Goal: Task Accomplishment & Management: Manage account settings

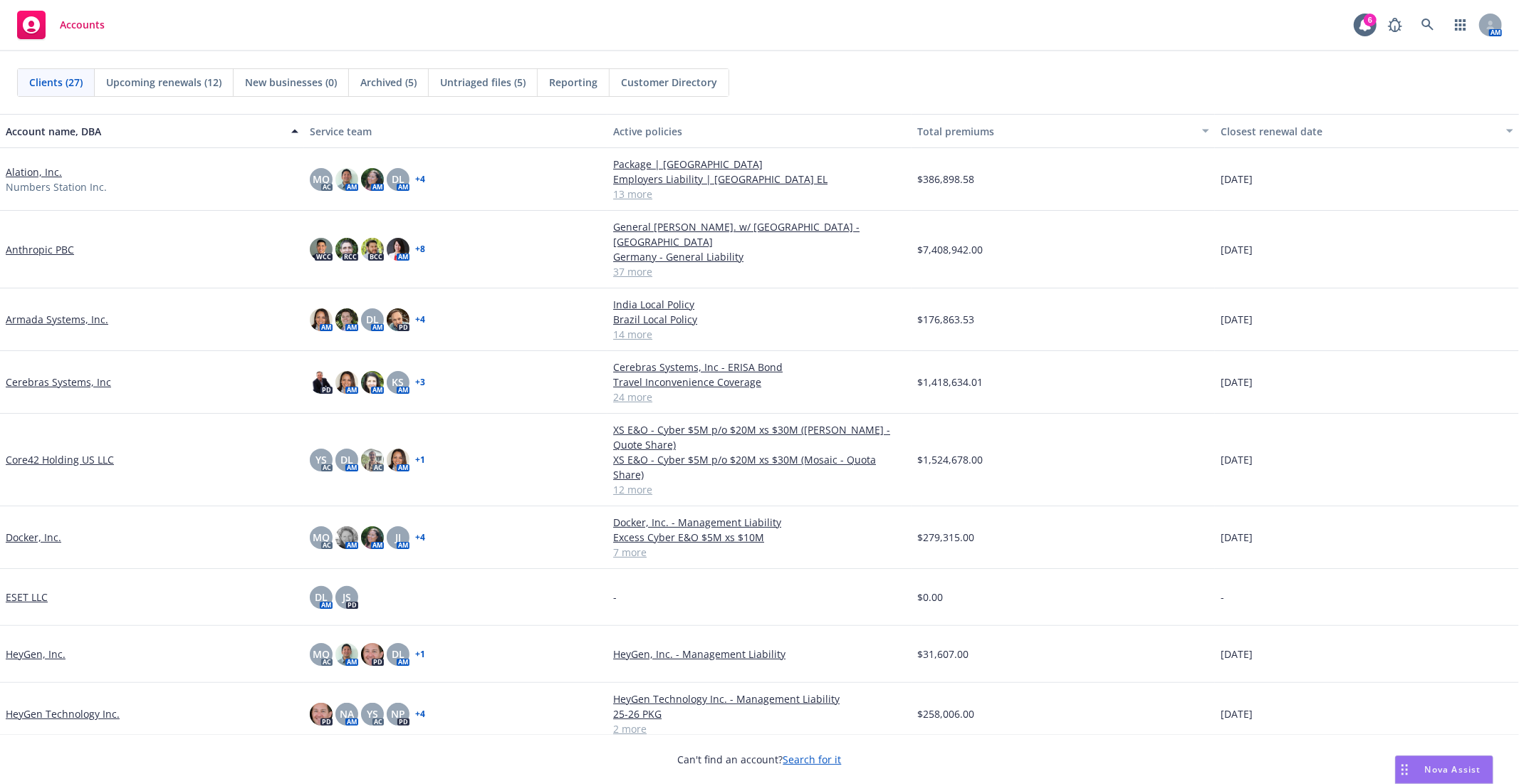
click at [18, 168] on link "Alation, Inc." at bounding box center [33, 172] width 56 height 15
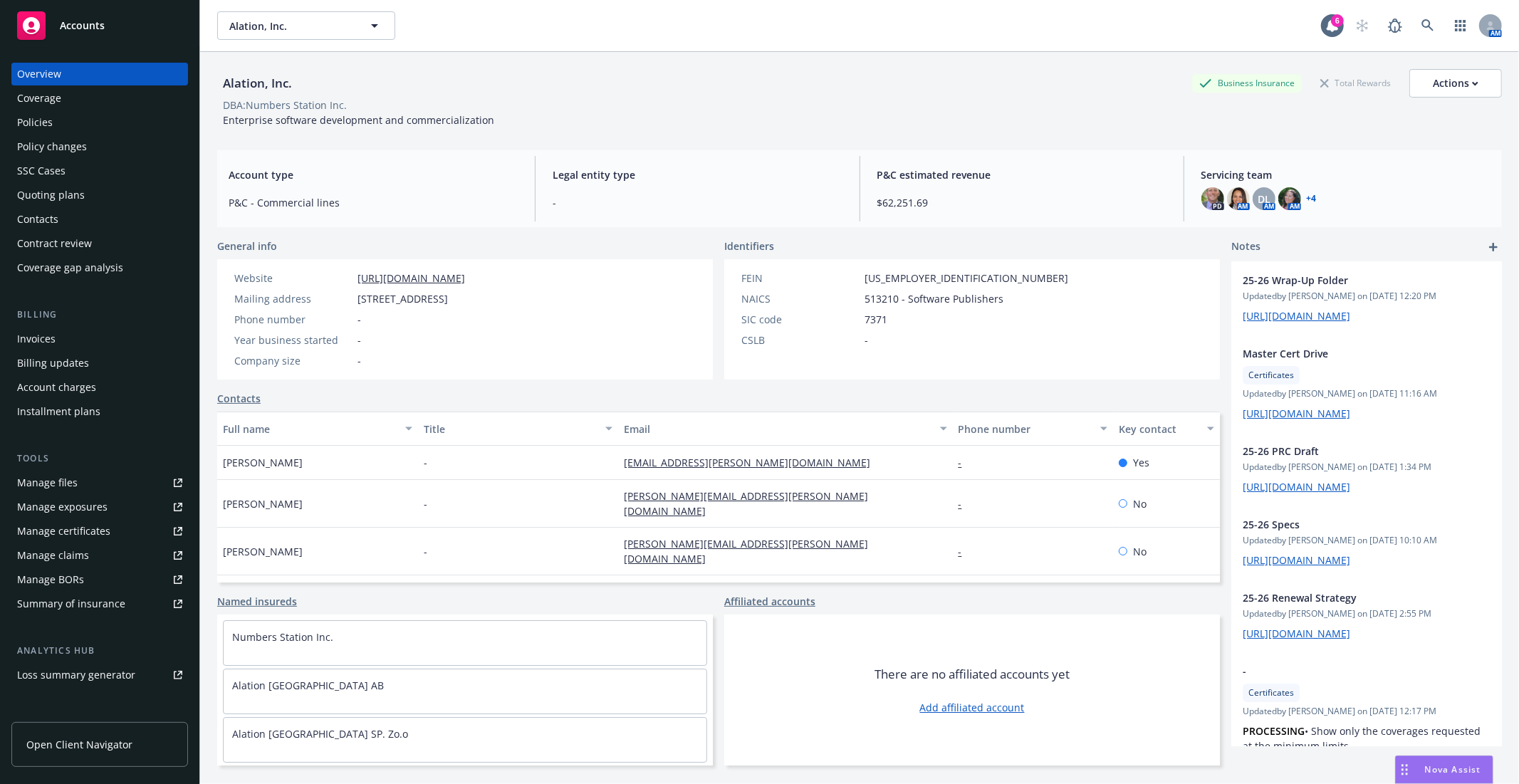
click at [64, 494] on div "Manage files Manage exposures Manage certificates Manage claims Manage BORs Sum…" at bounding box center [100, 543] width 177 height 144
click at [63, 486] on div "Manage files" at bounding box center [47, 482] width 60 height 23
click at [510, 36] on div "Alation, Inc. Alation, Inc." at bounding box center [769, 26] width 1104 height 28
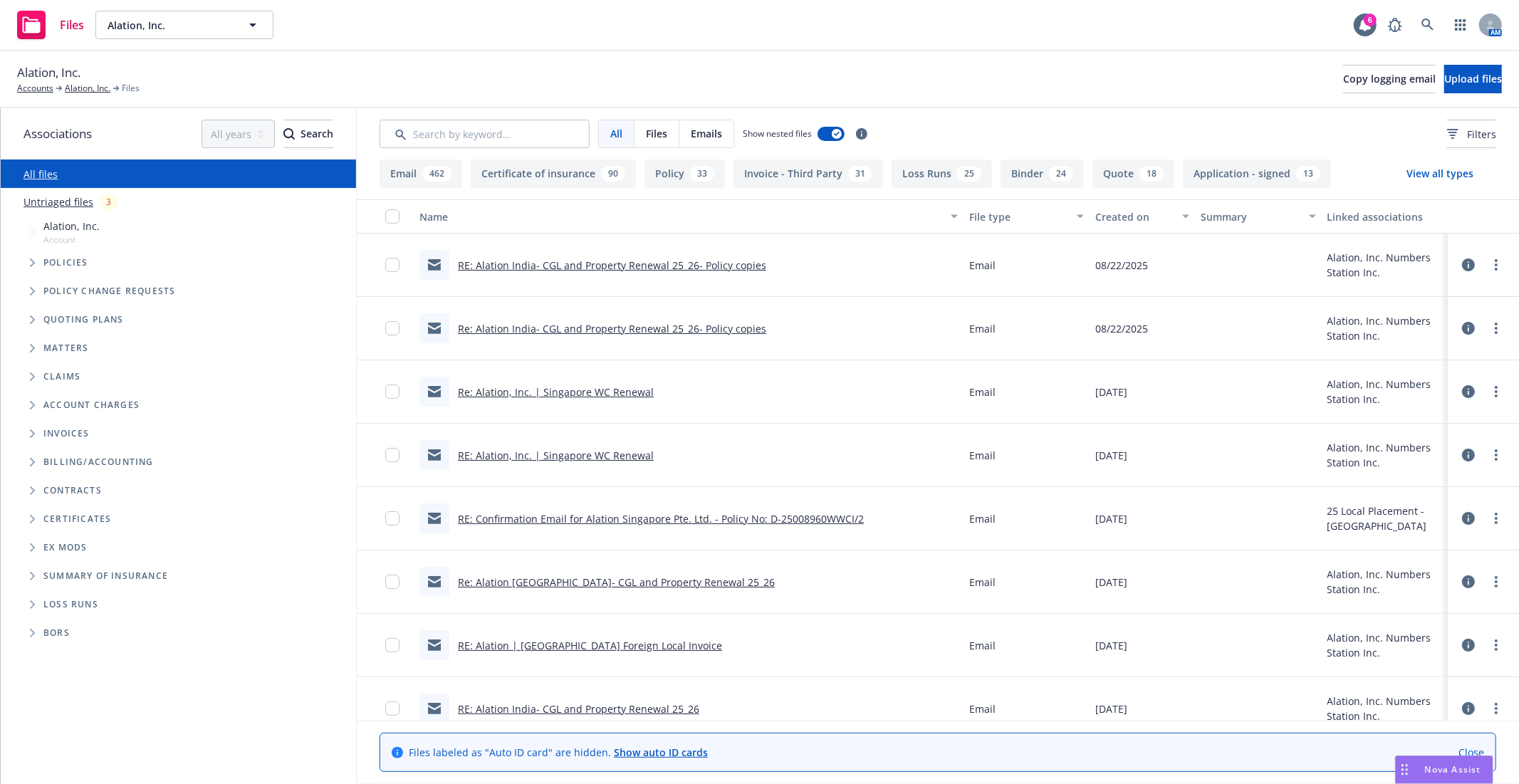
click at [644, 265] on link "RE: Alation India- CGL and Property Renewal 25_26- Policy copies" at bounding box center [612, 265] width 309 height 13
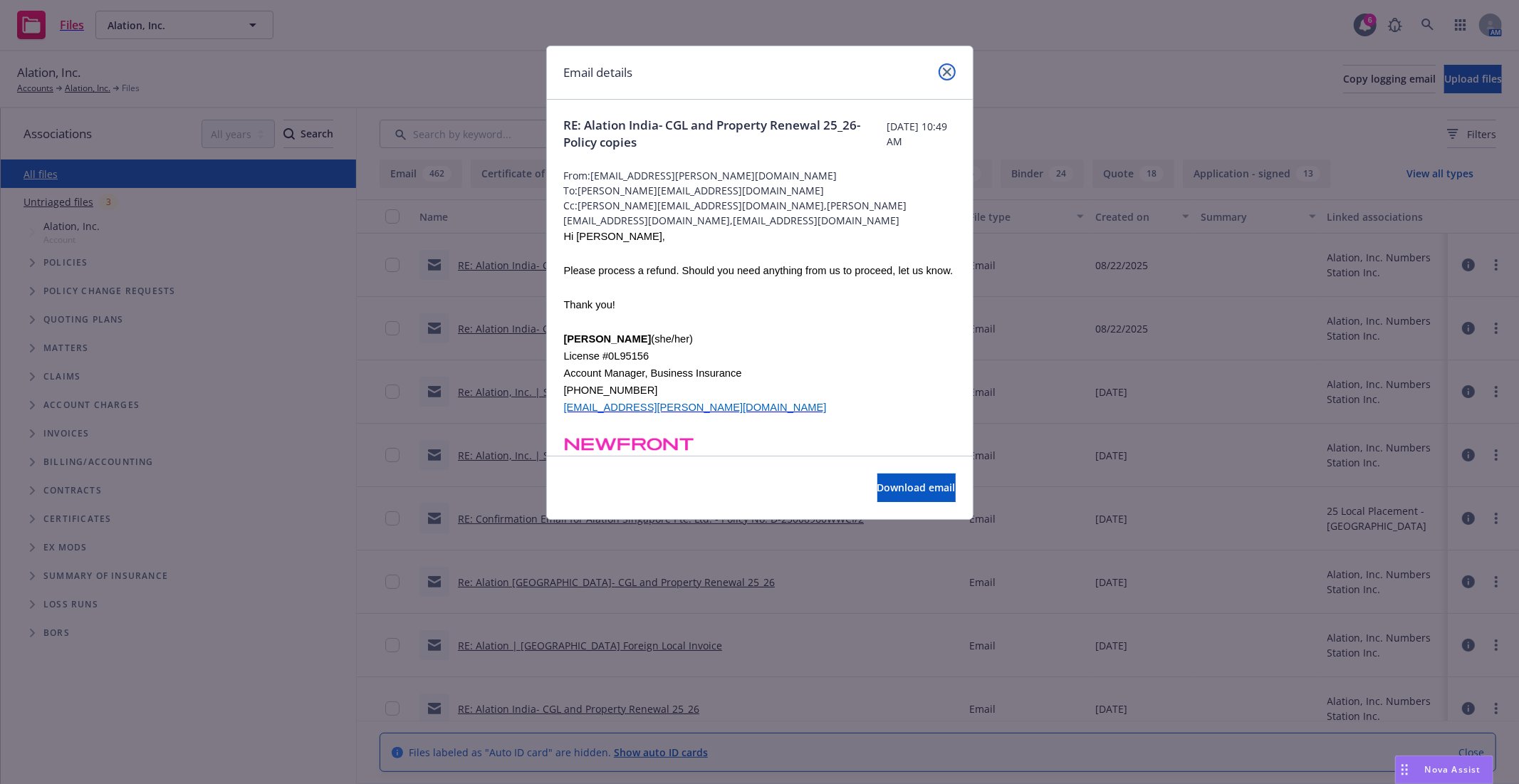
click at [950, 74] on icon "close" at bounding box center [947, 72] width 8 height 8
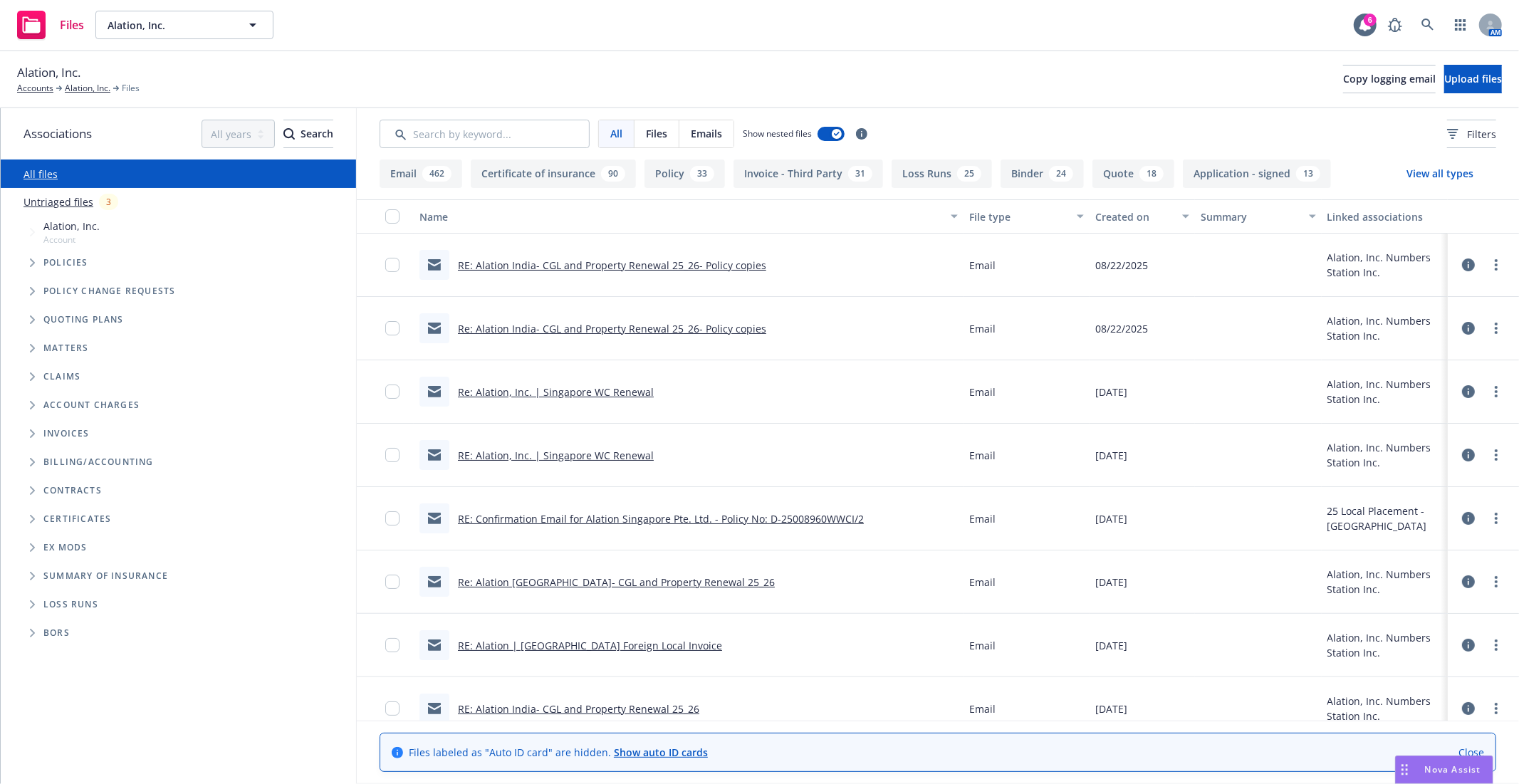
click at [450, 38] on div "Files Alation, Inc. Alation, Inc. 6 AM" at bounding box center [759, 25] width 1519 height 51
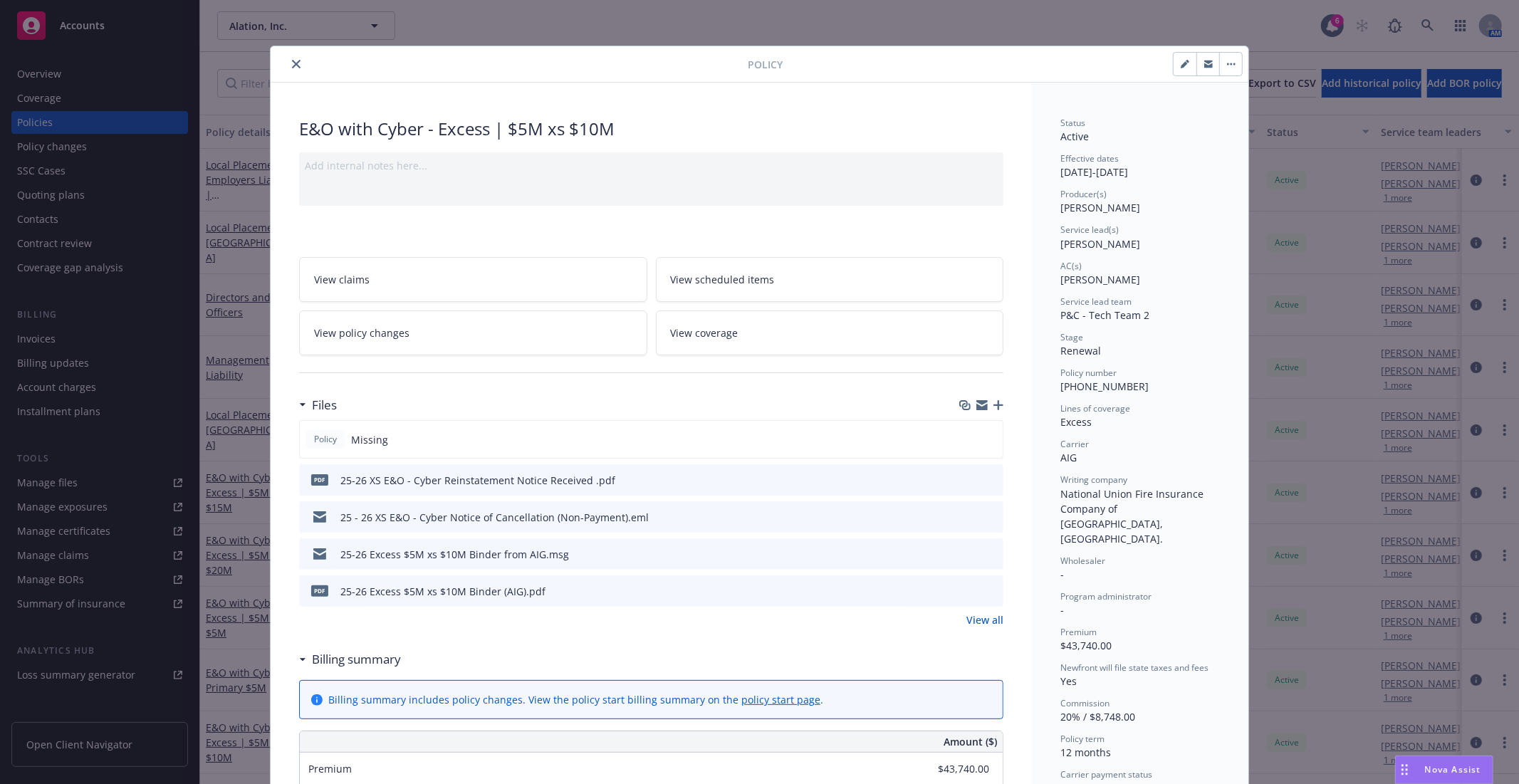
click at [292, 60] on icon "close" at bounding box center [296, 64] width 8 height 8
drag, startPoint x: 292, startPoint y: 59, endPoint x: 254, endPoint y: 0, distance: 70.2
click at [292, 59] on icon "close" at bounding box center [296, 64] width 8 height 8
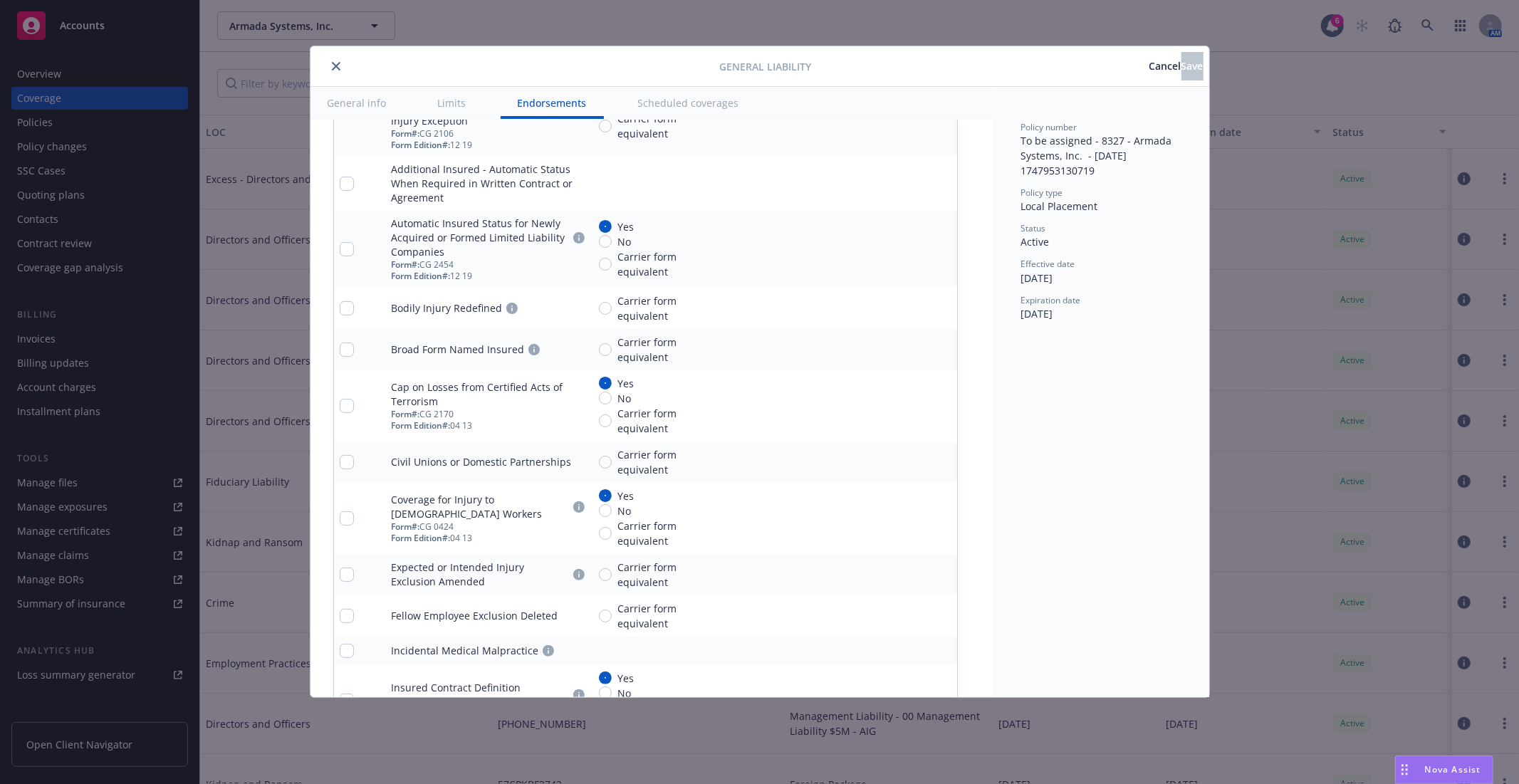
scroll to position [1978, 0]
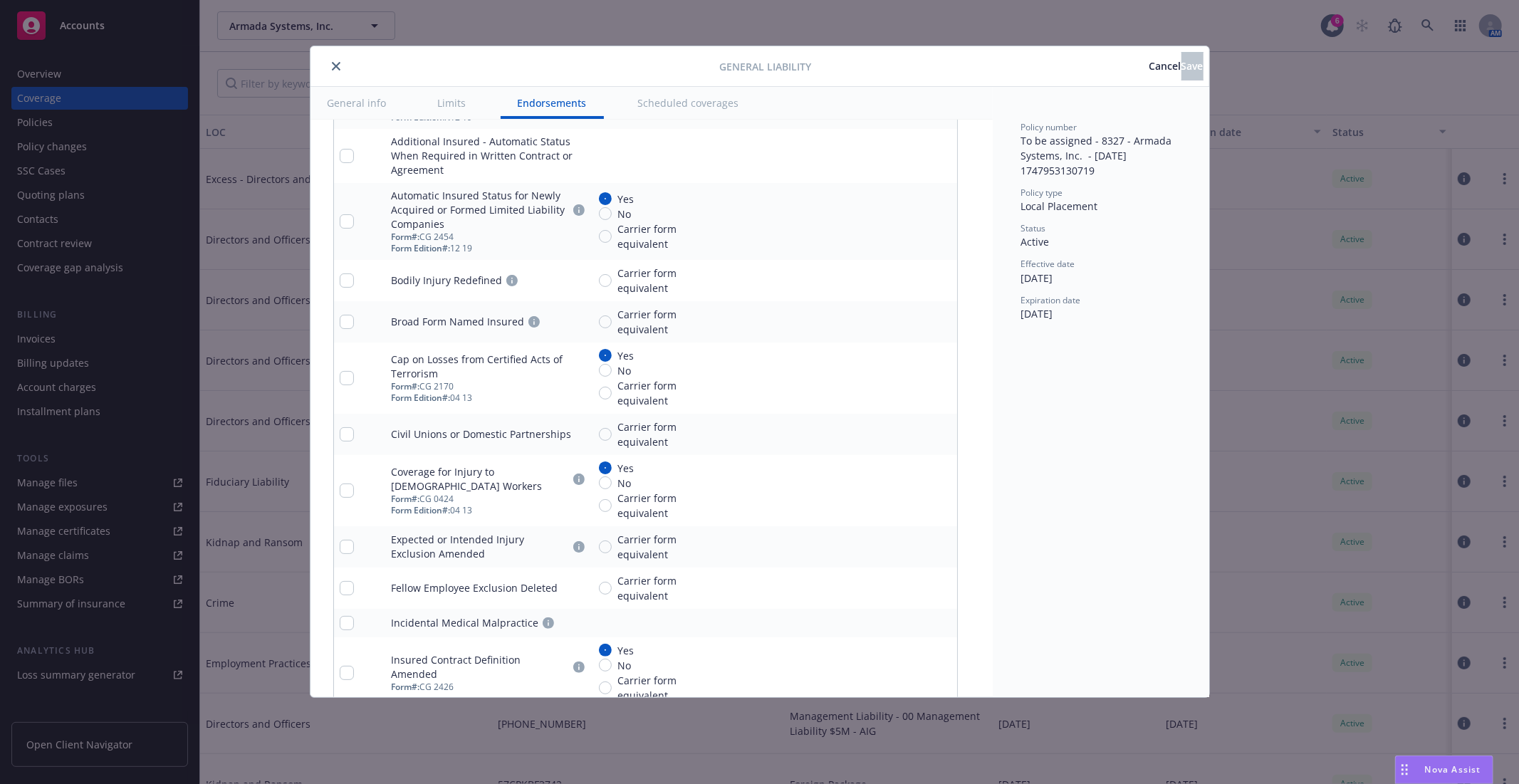
click at [336, 62] on icon "close" at bounding box center [336, 66] width 8 height 8
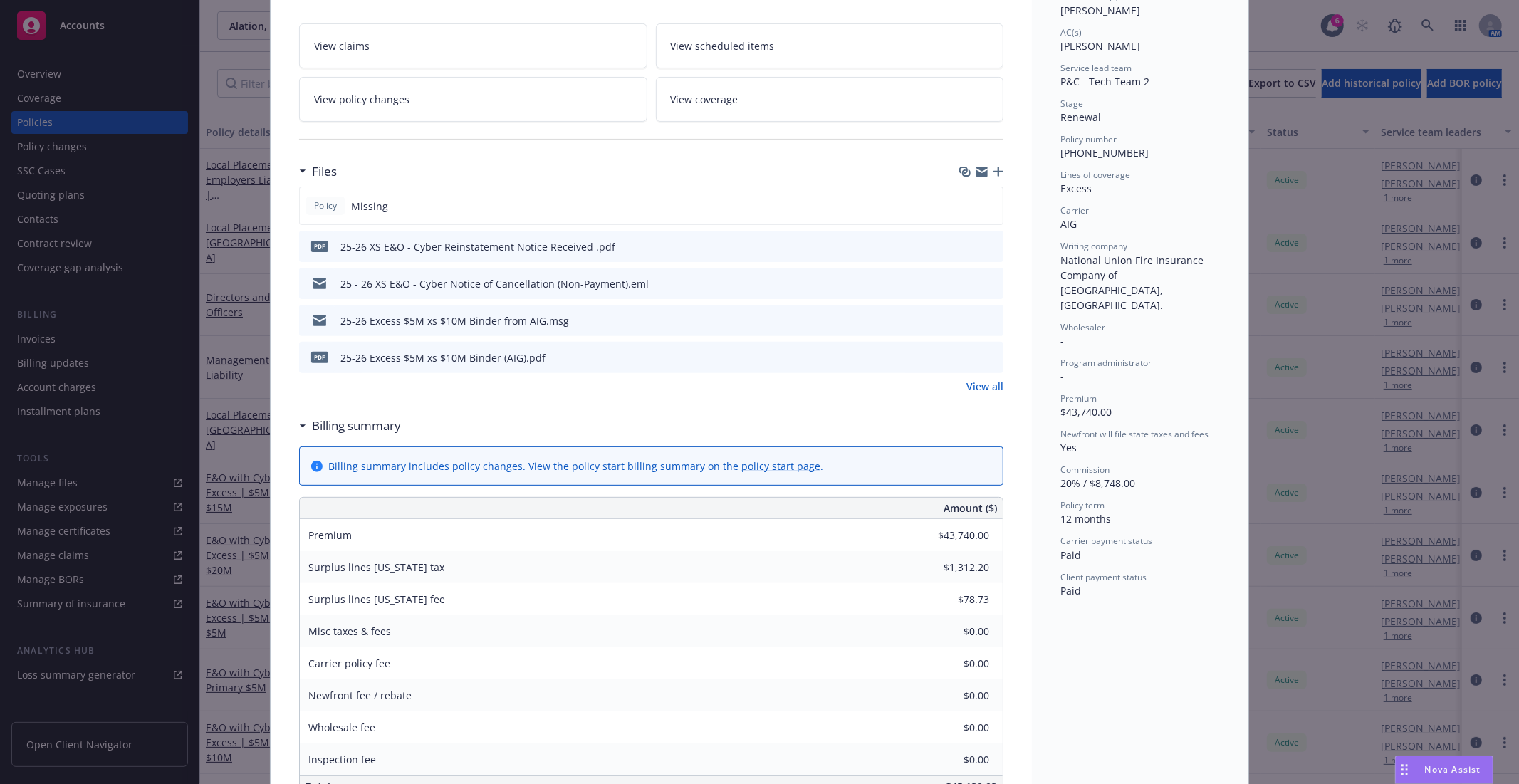
scroll to position [237, 0]
click at [980, 95] on icon at bounding box center [984, 95] width 8 height 8
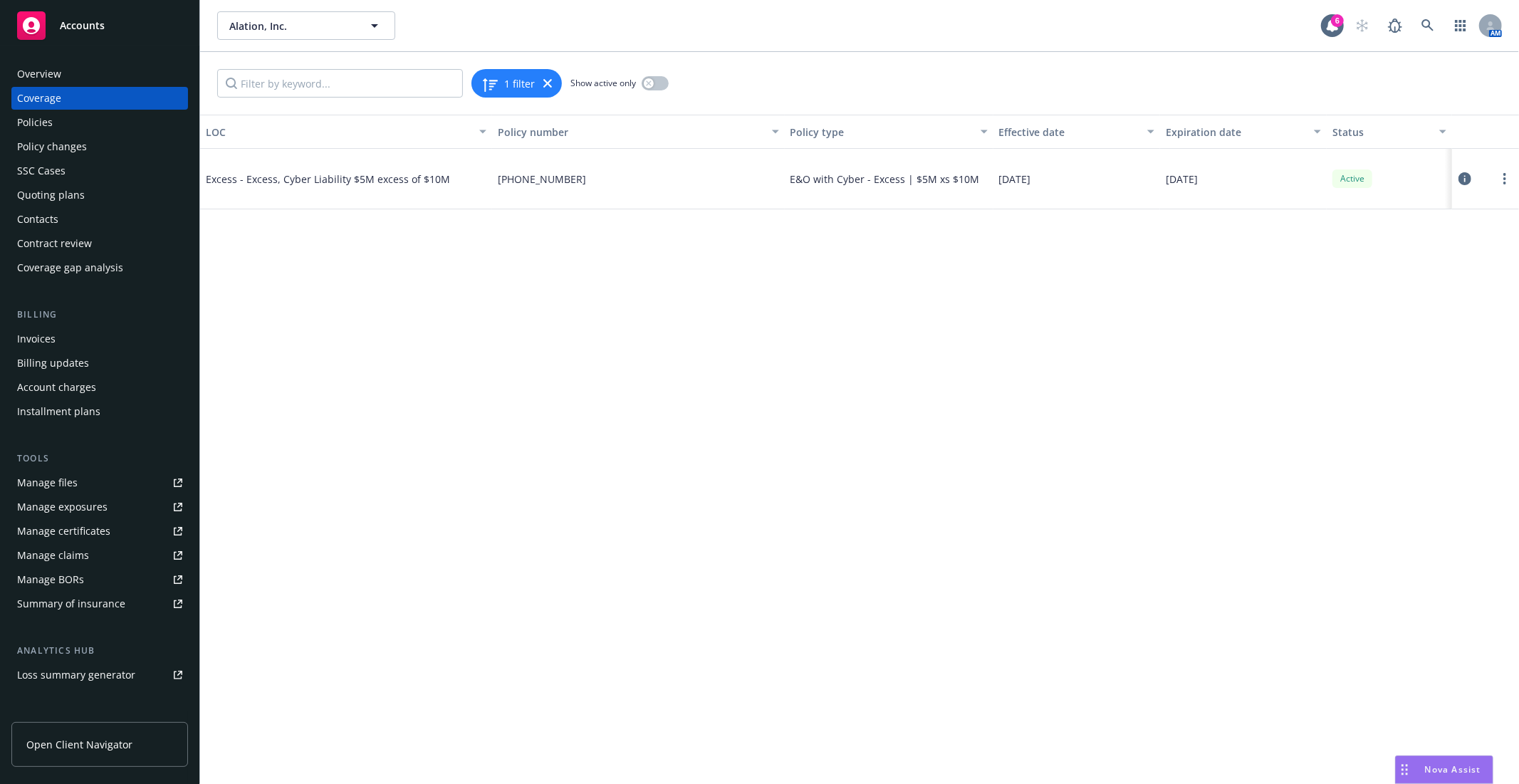
click at [53, 117] on div "Policies" at bounding box center [99, 122] width 165 height 23
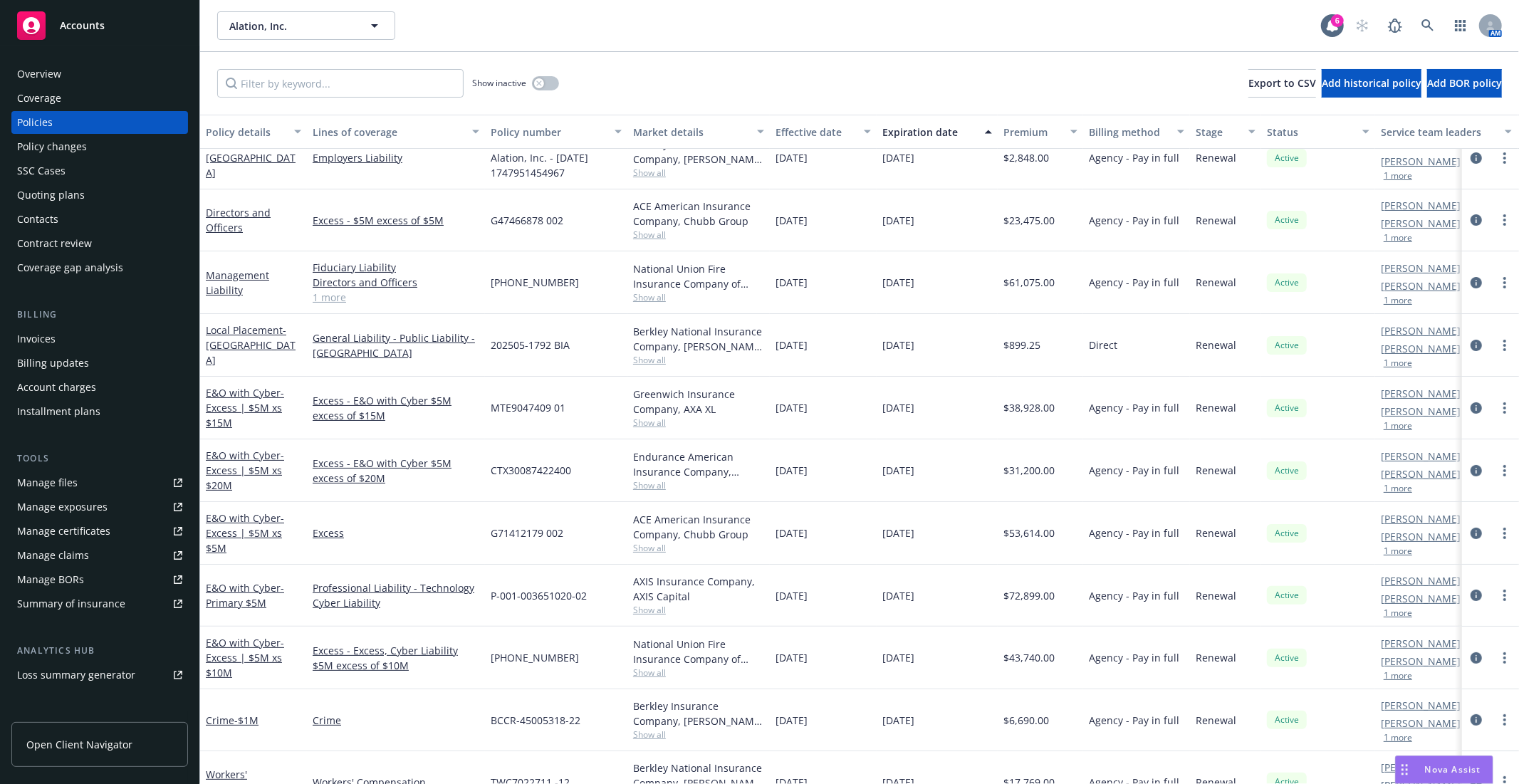
scroll to position [158, 0]
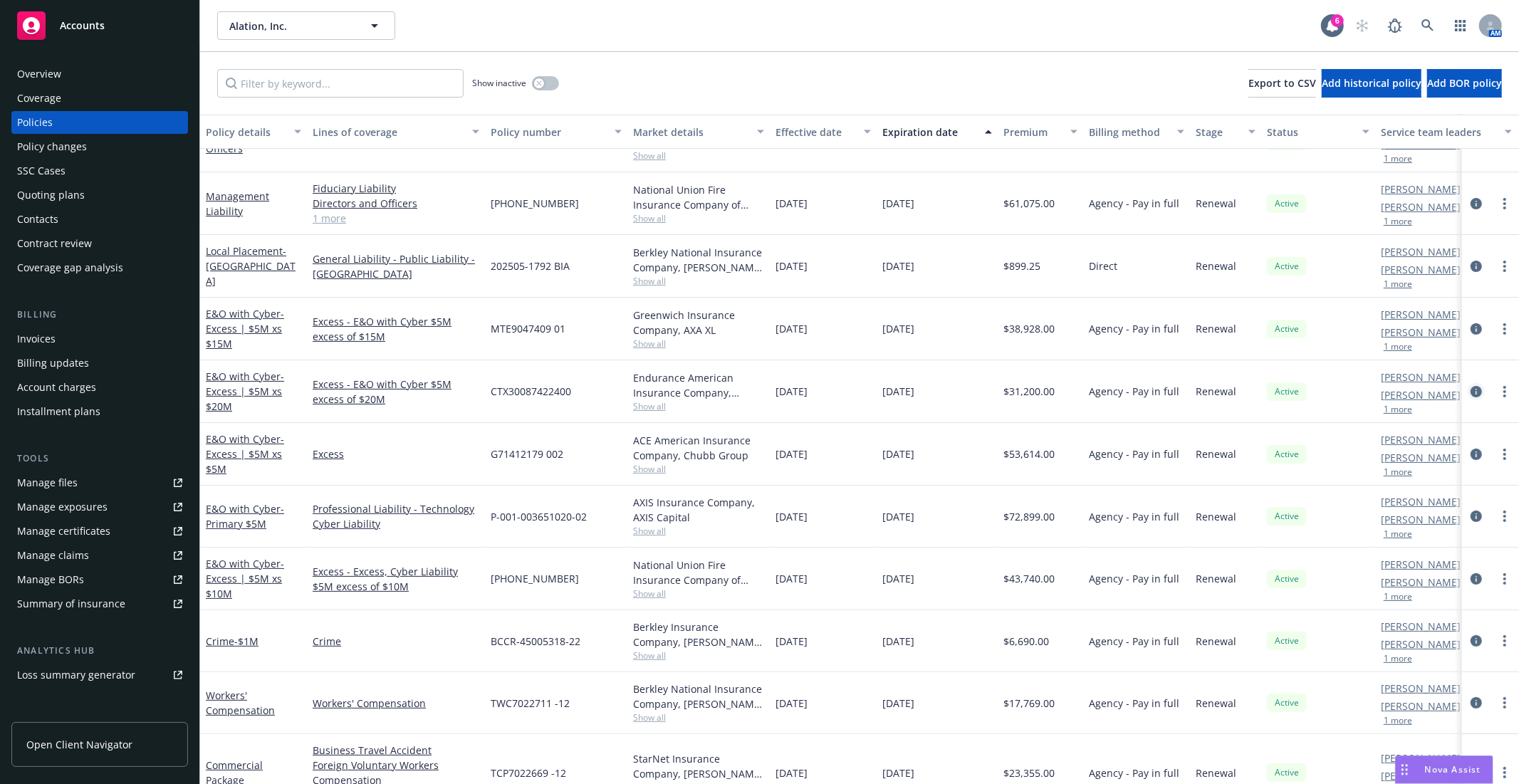
click at [1471, 386] on icon "circleInformation" at bounding box center [1477, 392] width 12 height 12
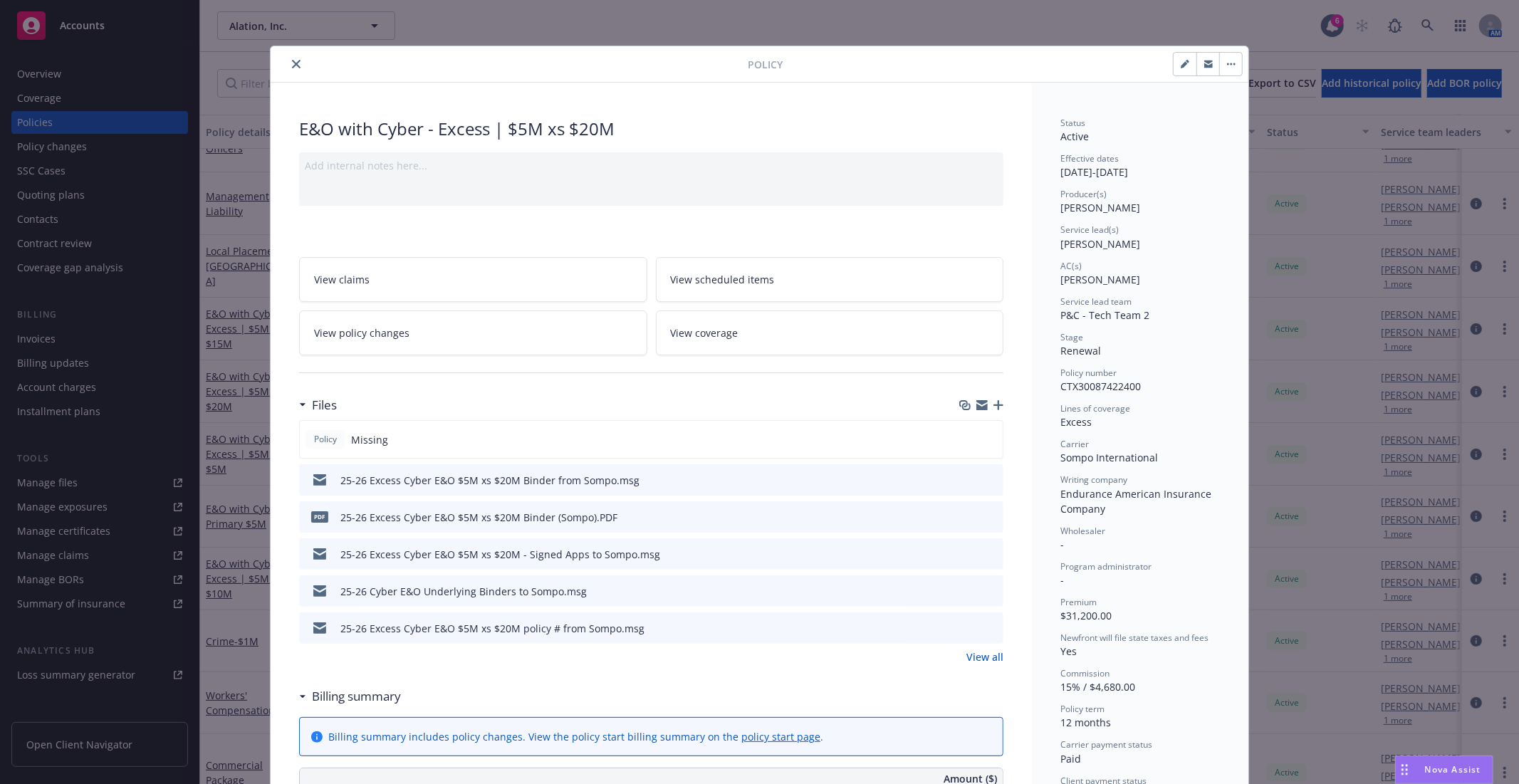
click at [1181, 64] on icon "button" at bounding box center [1185, 64] width 8 height 8
select select "RENEWAL"
select select "12"
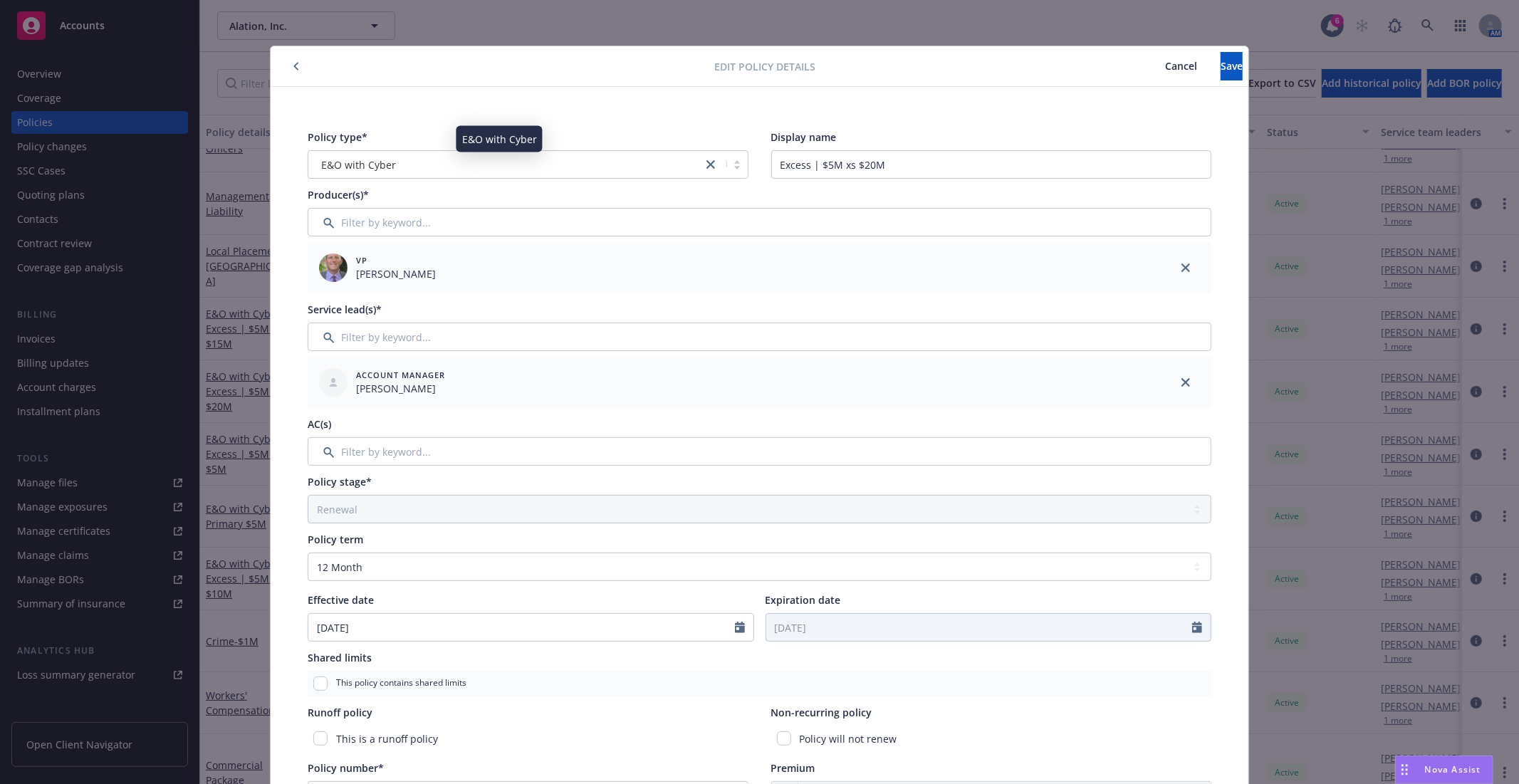
click at [601, 166] on div "E&O with Cyber" at bounding box center [505, 165] width 380 height 15
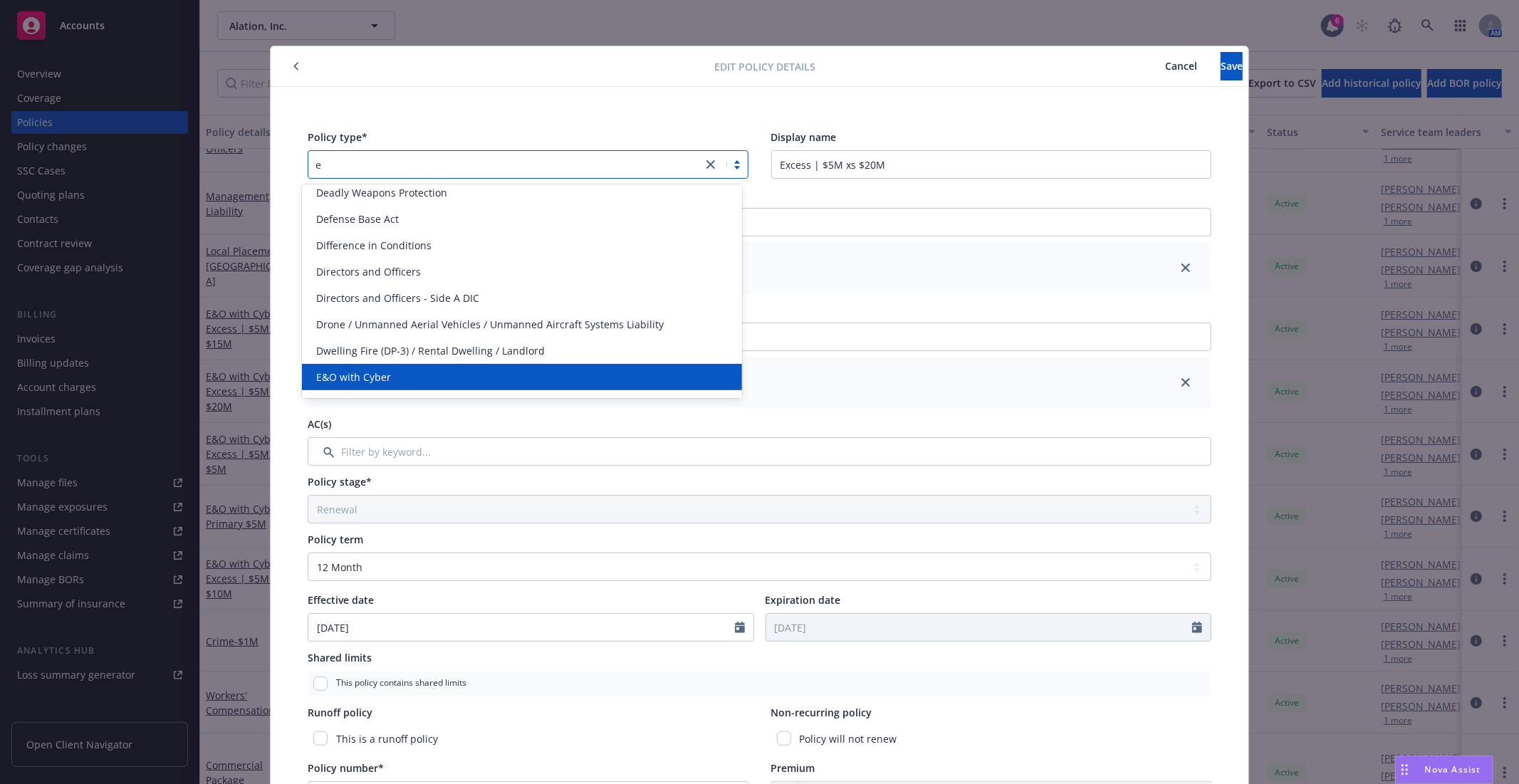
type input "ex"
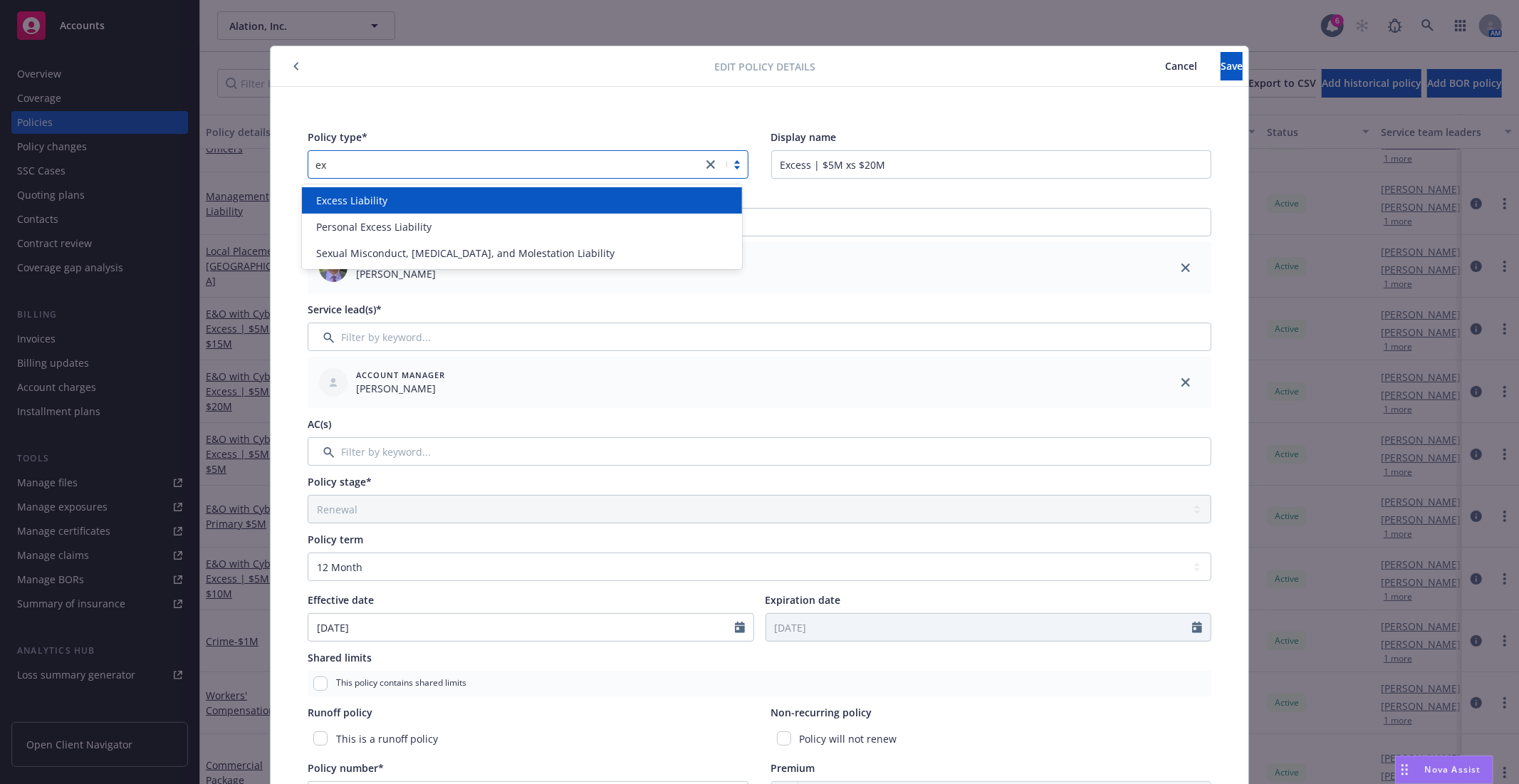
scroll to position [0, 0]
click at [541, 200] on div "Excess Liability" at bounding box center [522, 201] width 423 height 15
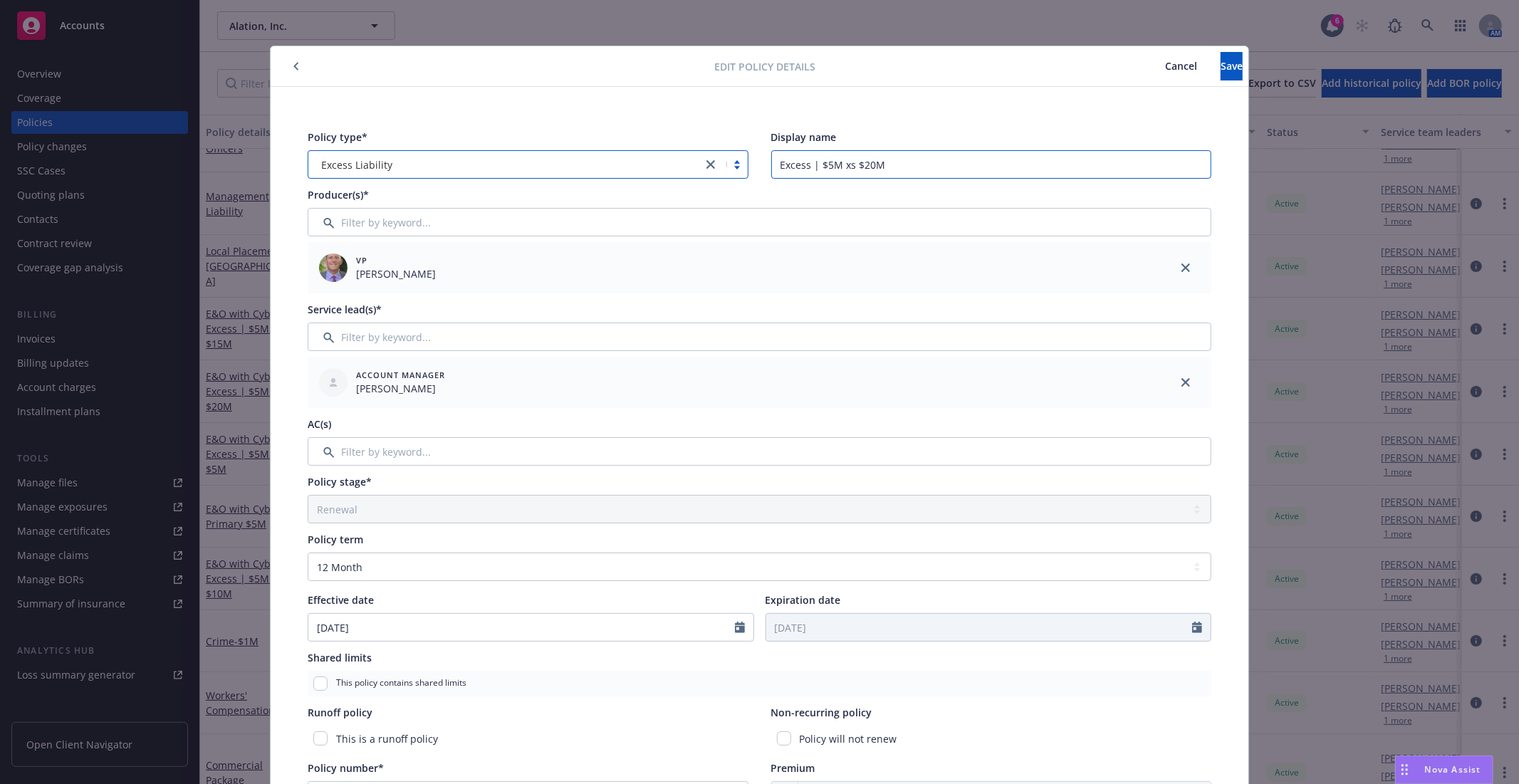
click at [772, 165] on input "Excess | $5M xs $20M" at bounding box center [992, 165] width 441 height 28
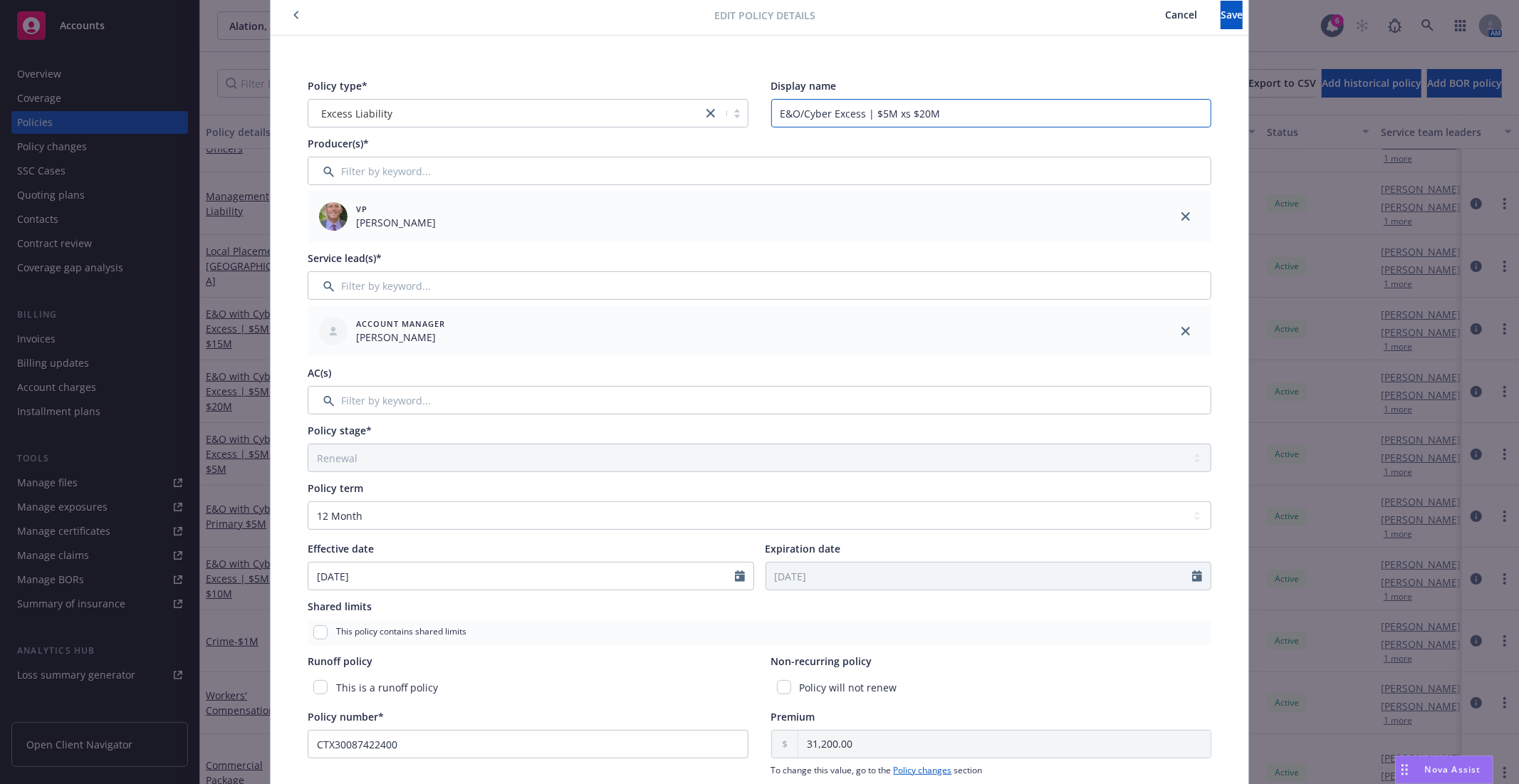
scroll to position [79, 0]
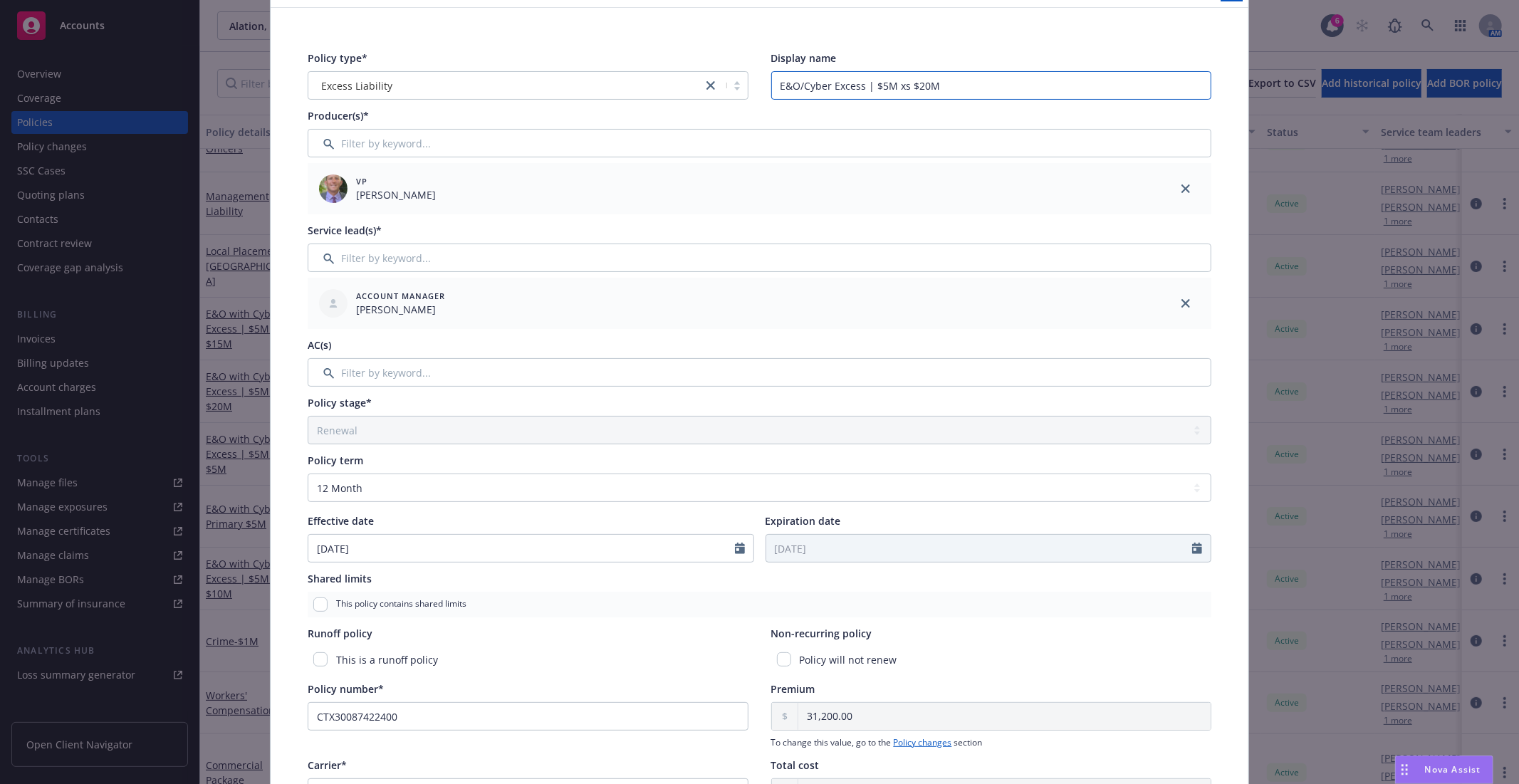
type input "E&O/Cyber Excess | $5M xs $20M"
click at [1038, 47] on div "Policy type* Excess Liability Display name E&O/Cyber Excess | $5M xs $20M Produ…" at bounding box center [759, 524] width 921 height 965
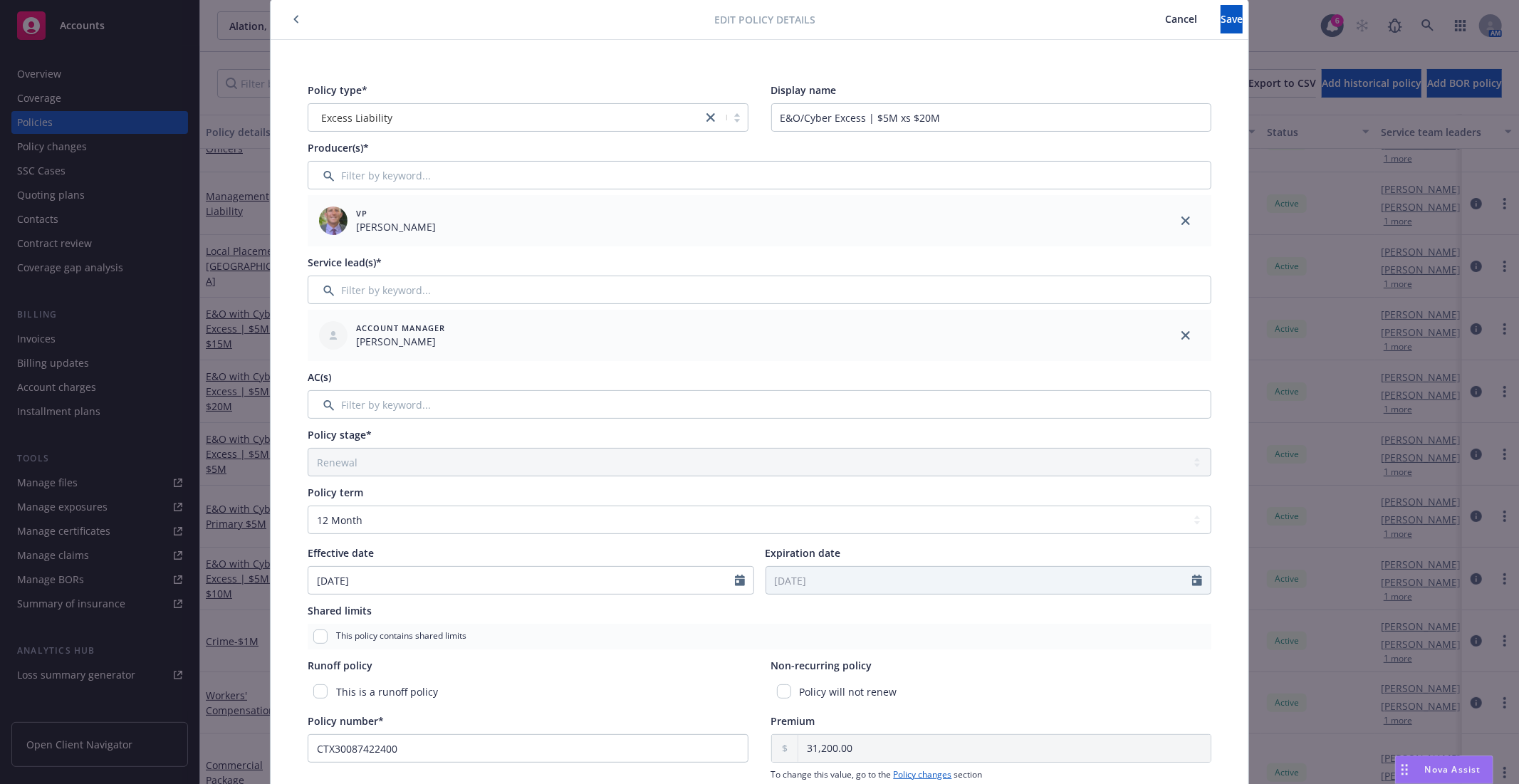
scroll to position [16, 0]
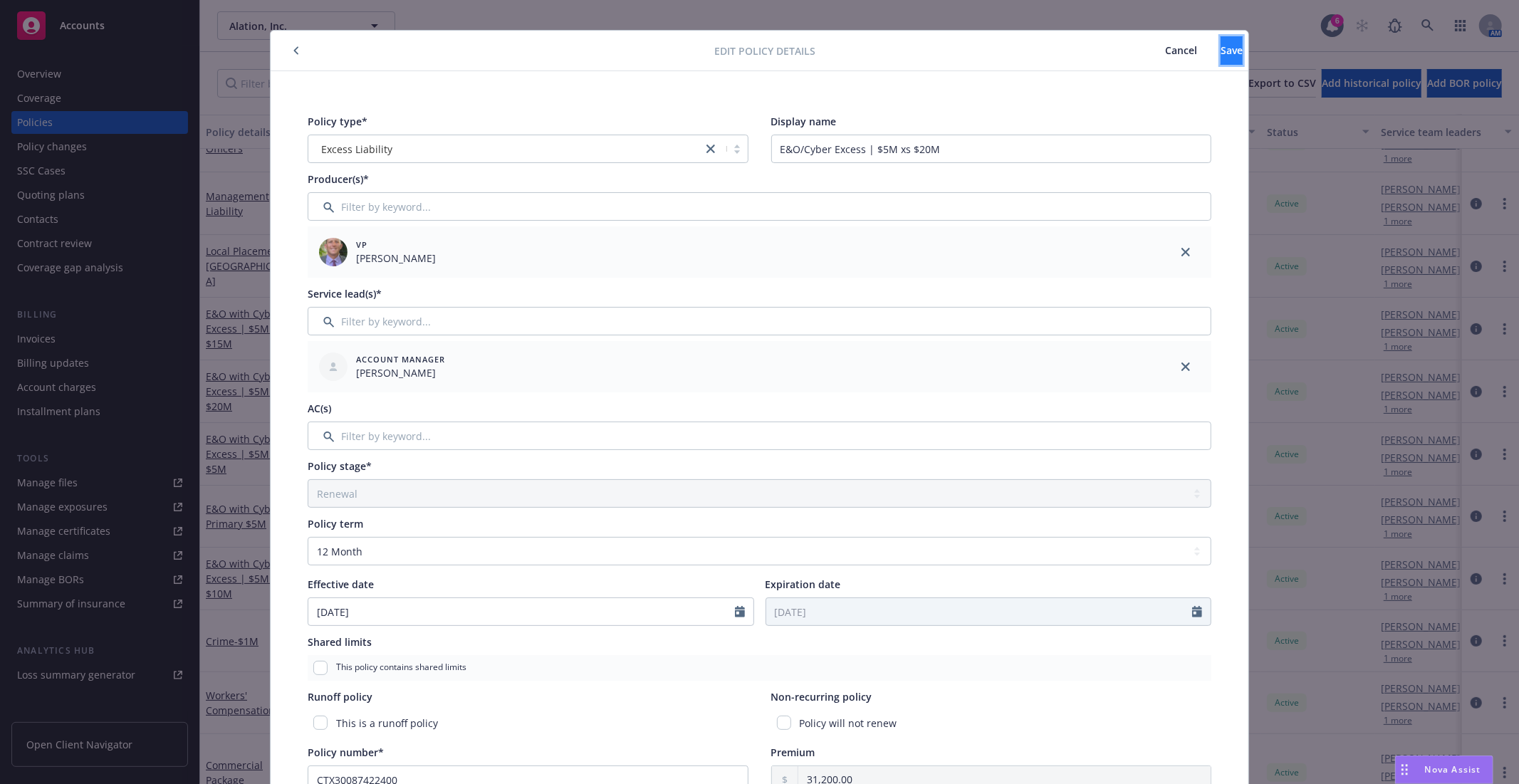
click at [1221, 50] on span "Save" at bounding box center [1232, 50] width 22 height 13
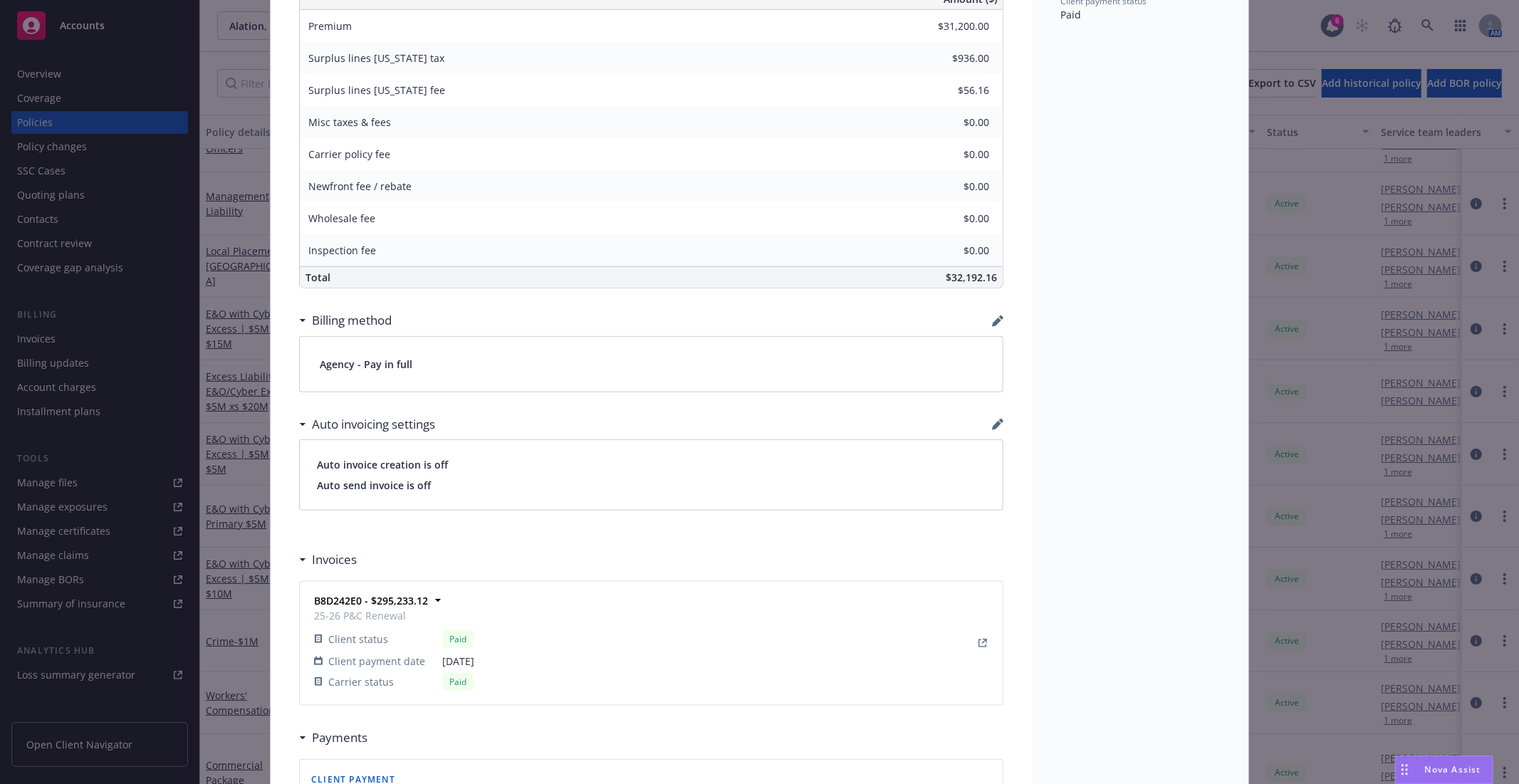
scroll to position [807, 0]
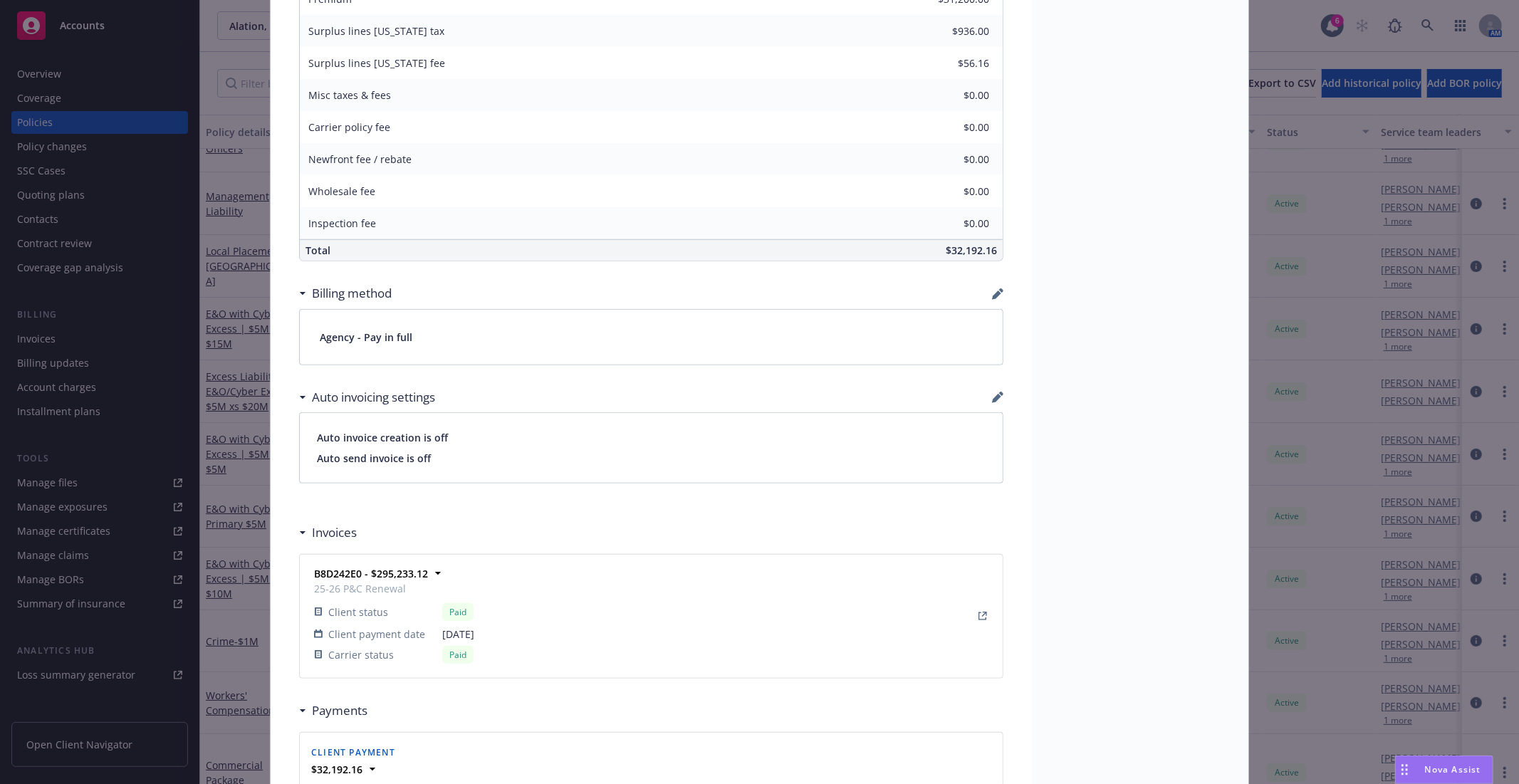
click at [1309, 34] on div "Policy Excess Liability - E&O/Cyber Excess | $5M xs $20M Add internal notes her…" at bounding box center [759, 392] width 1519 height 784
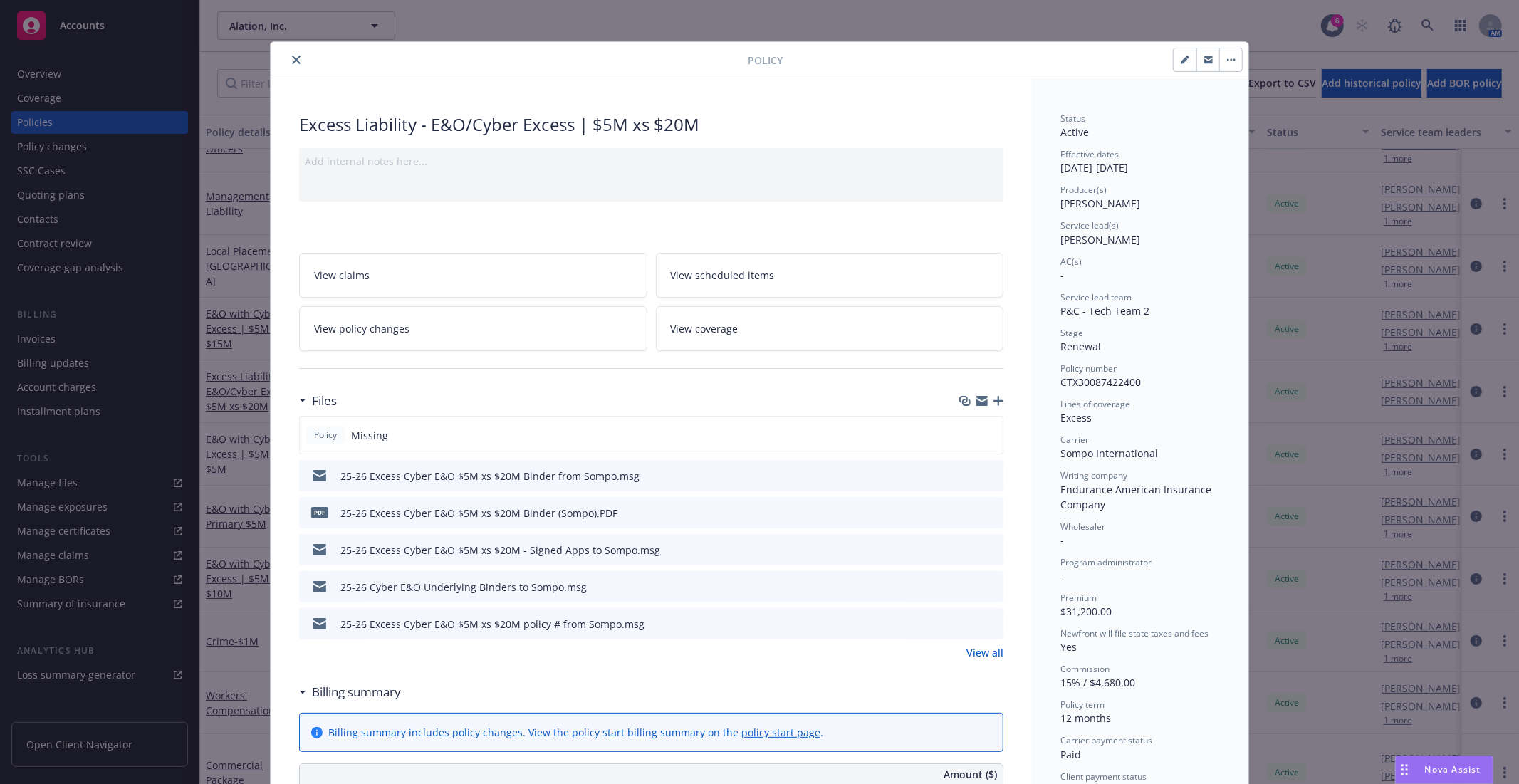
scroll to position [0, 0]
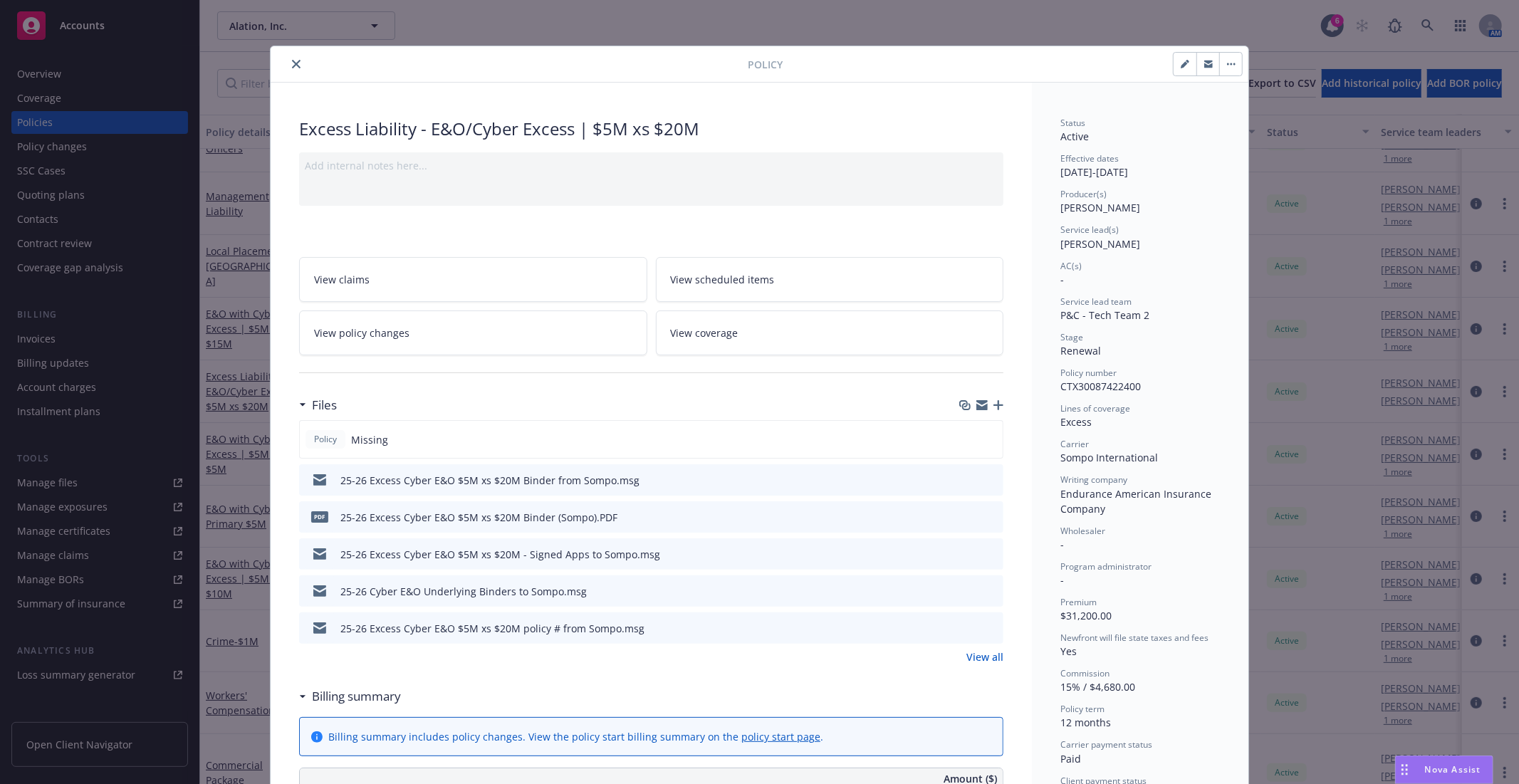
click at [292, 65] on icon "close" at bounding box center [296, 64] width 8 height 8
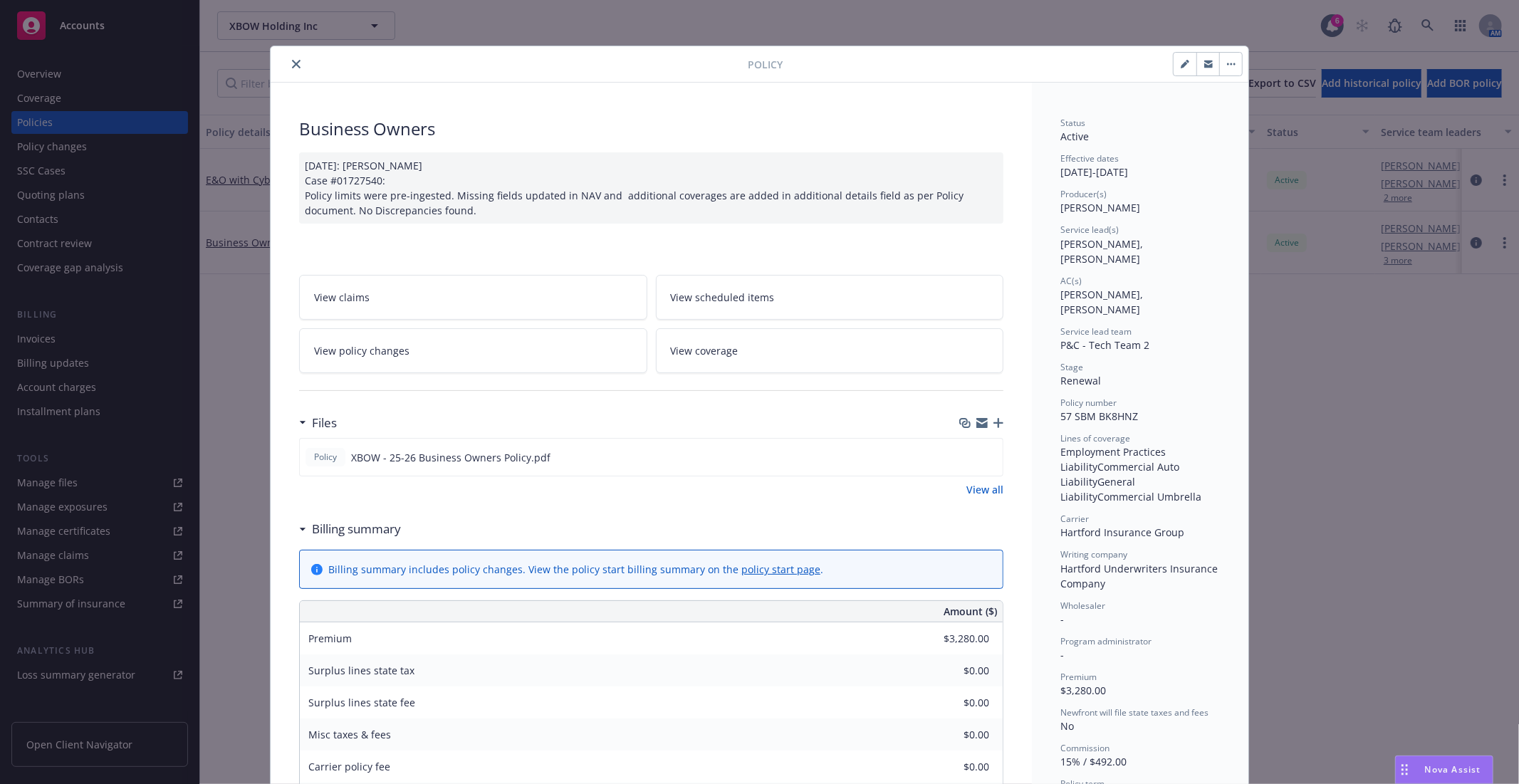
click at [1188, 59] on button "button" at bounding box center [1185, 64] width 23 height 23
select select "RENEWAL"
select select "12"
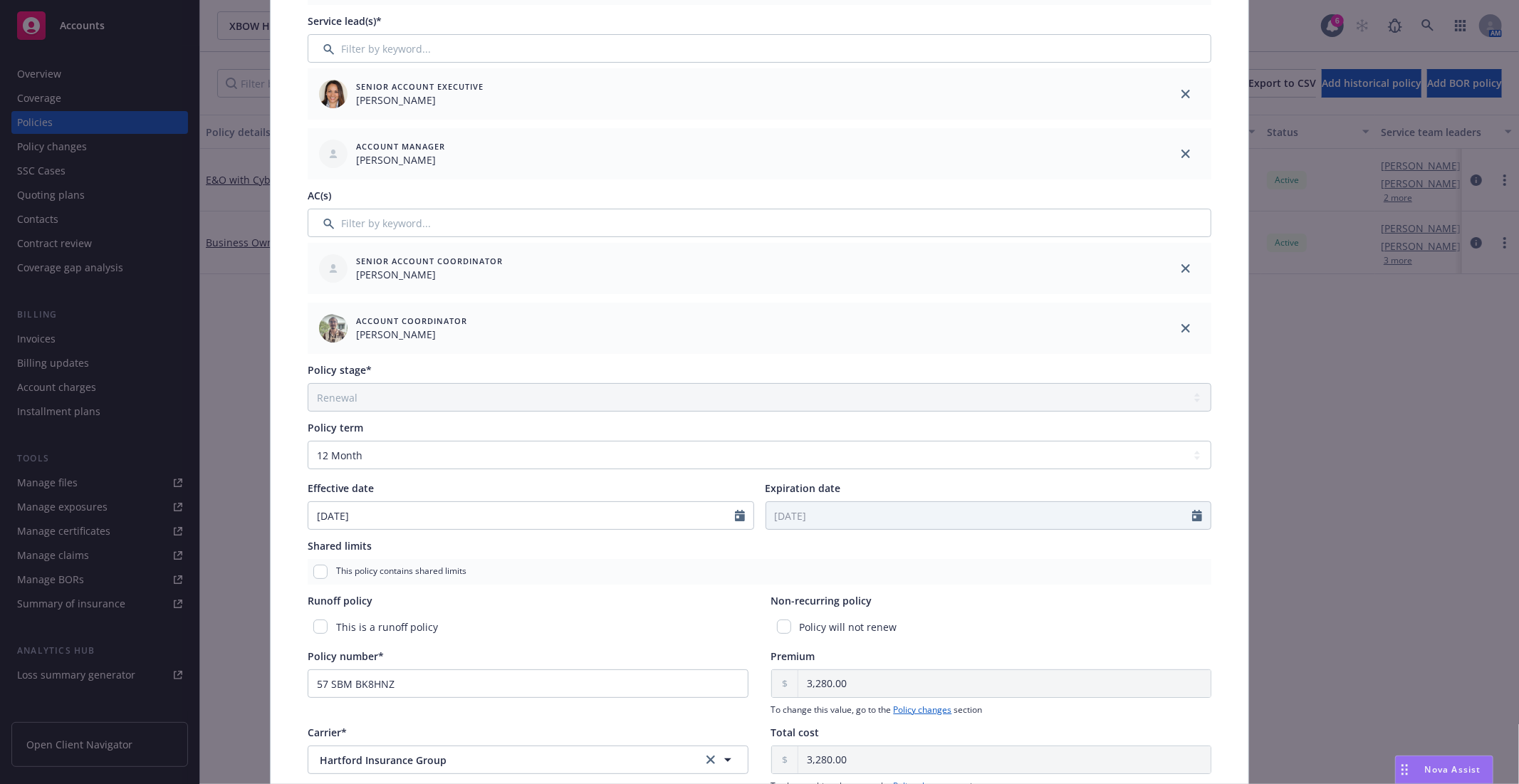
scroll to position [316, 0]
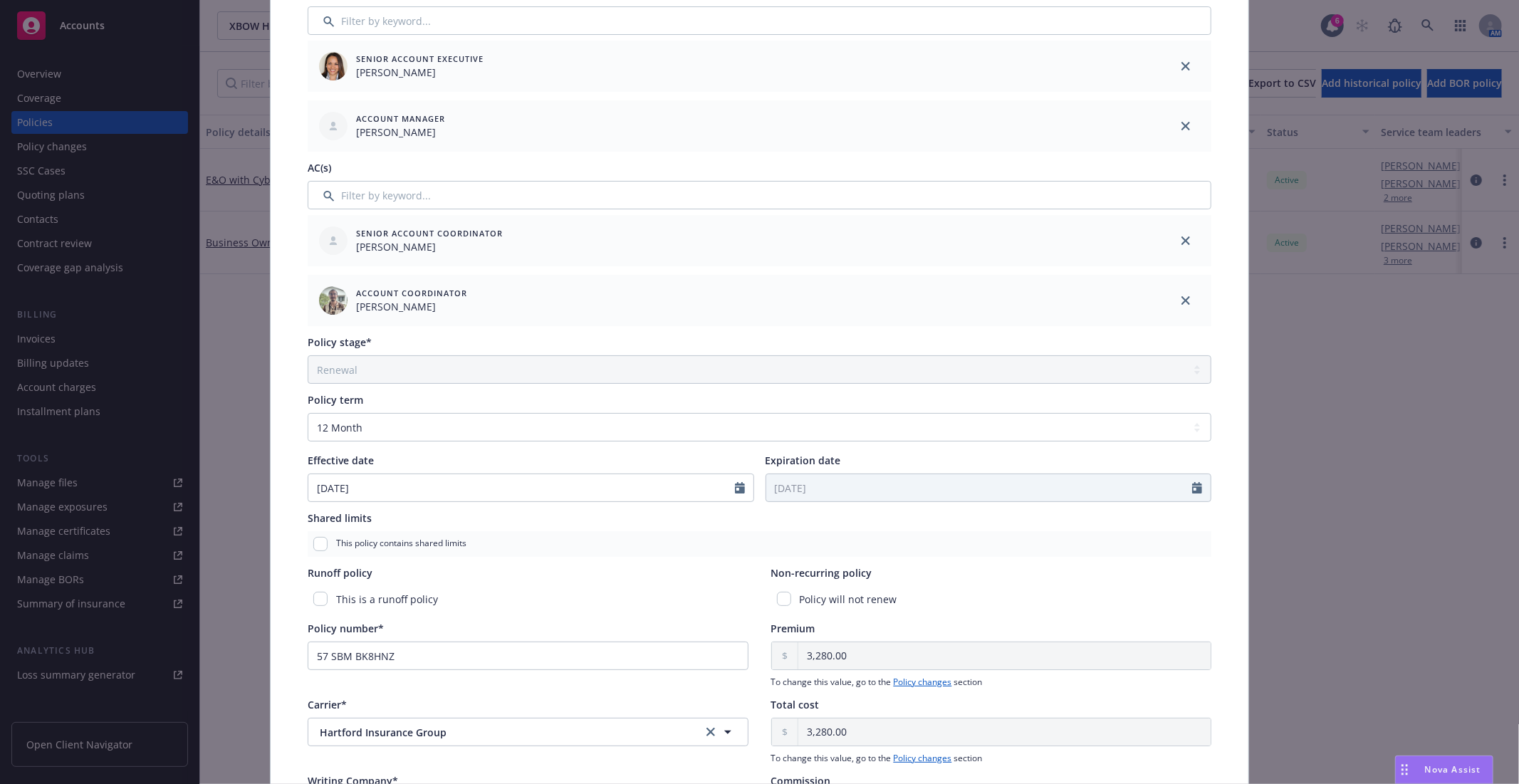
click at [1300, 329] on div "Edit policy details Cancel Save Policy type* Business Owners Display name Produ…" at bounding box center [759, 392] width 1519 height 784
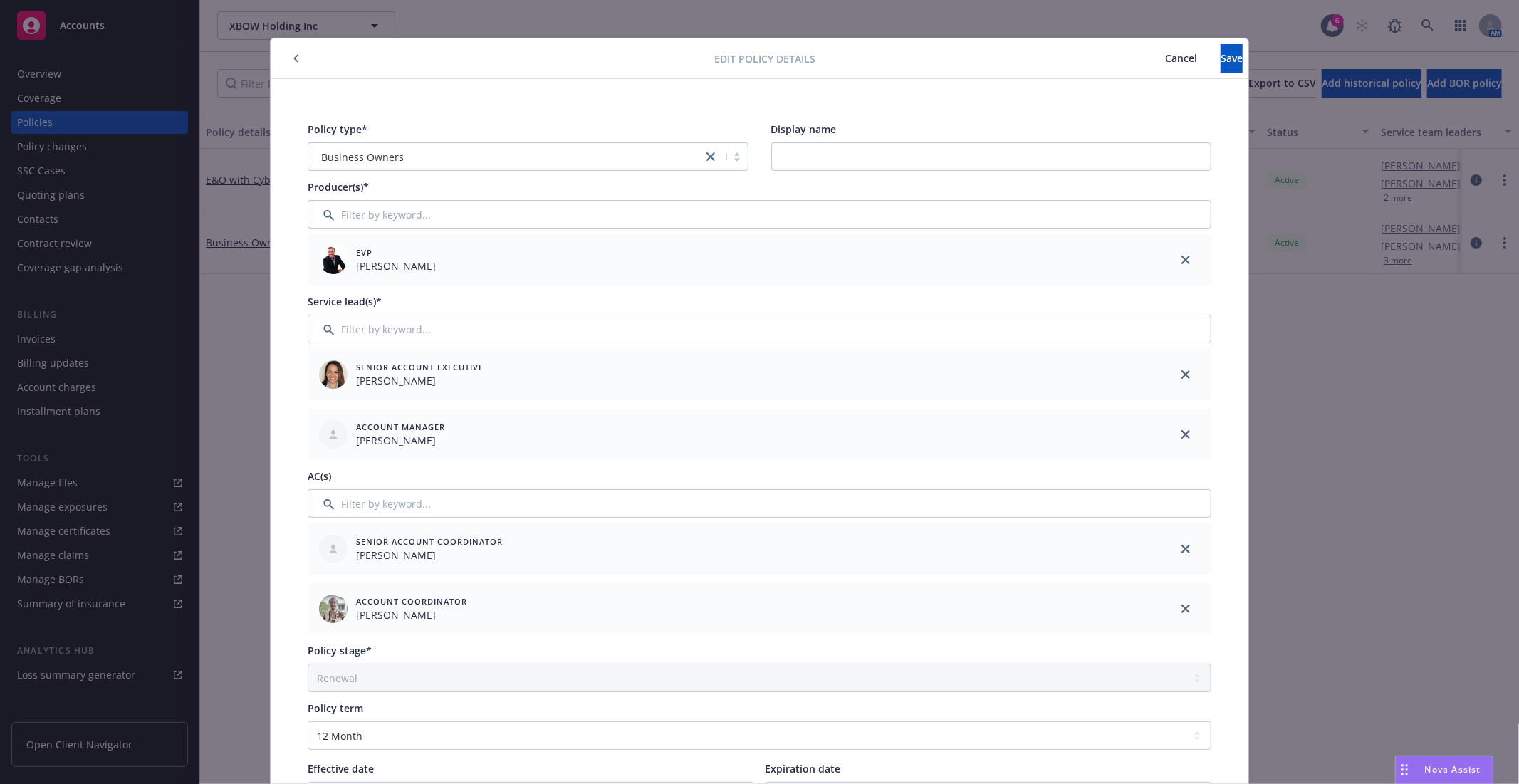
scroll to position [0, 0]
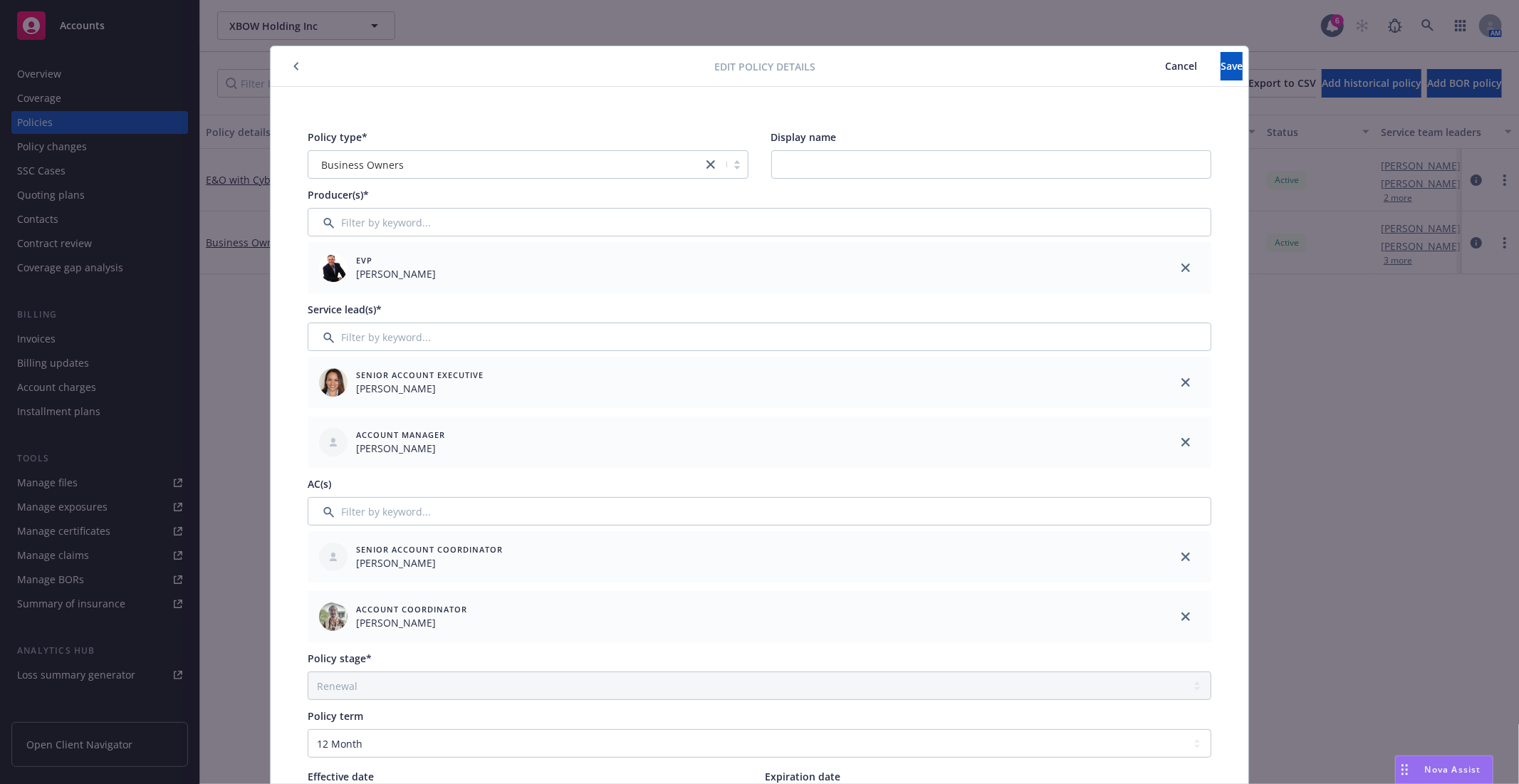
click at [1165, 67] on span "Cancel" at bounding box center [1181, 66] width 32 height 13
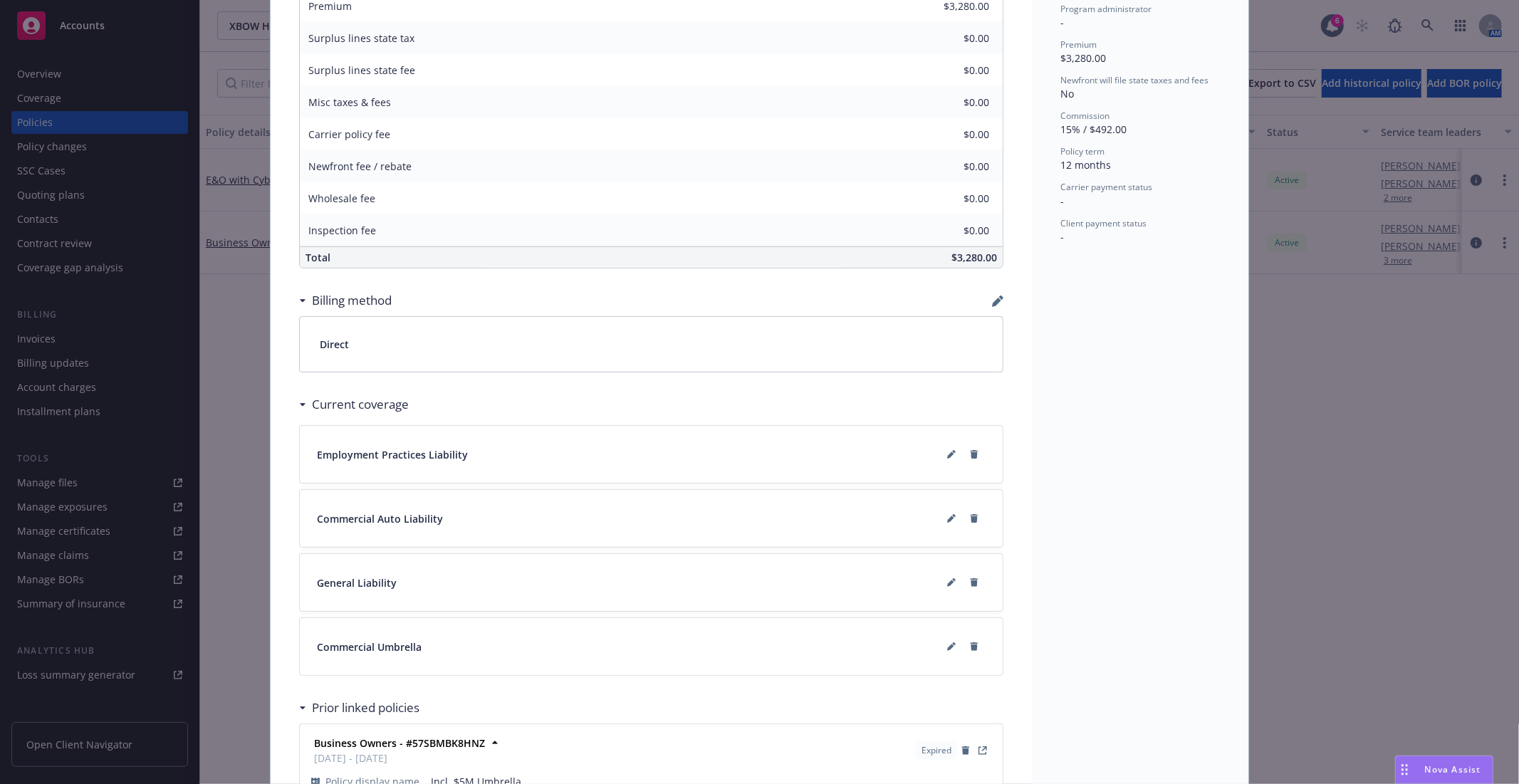
scroll to position [712, 0]
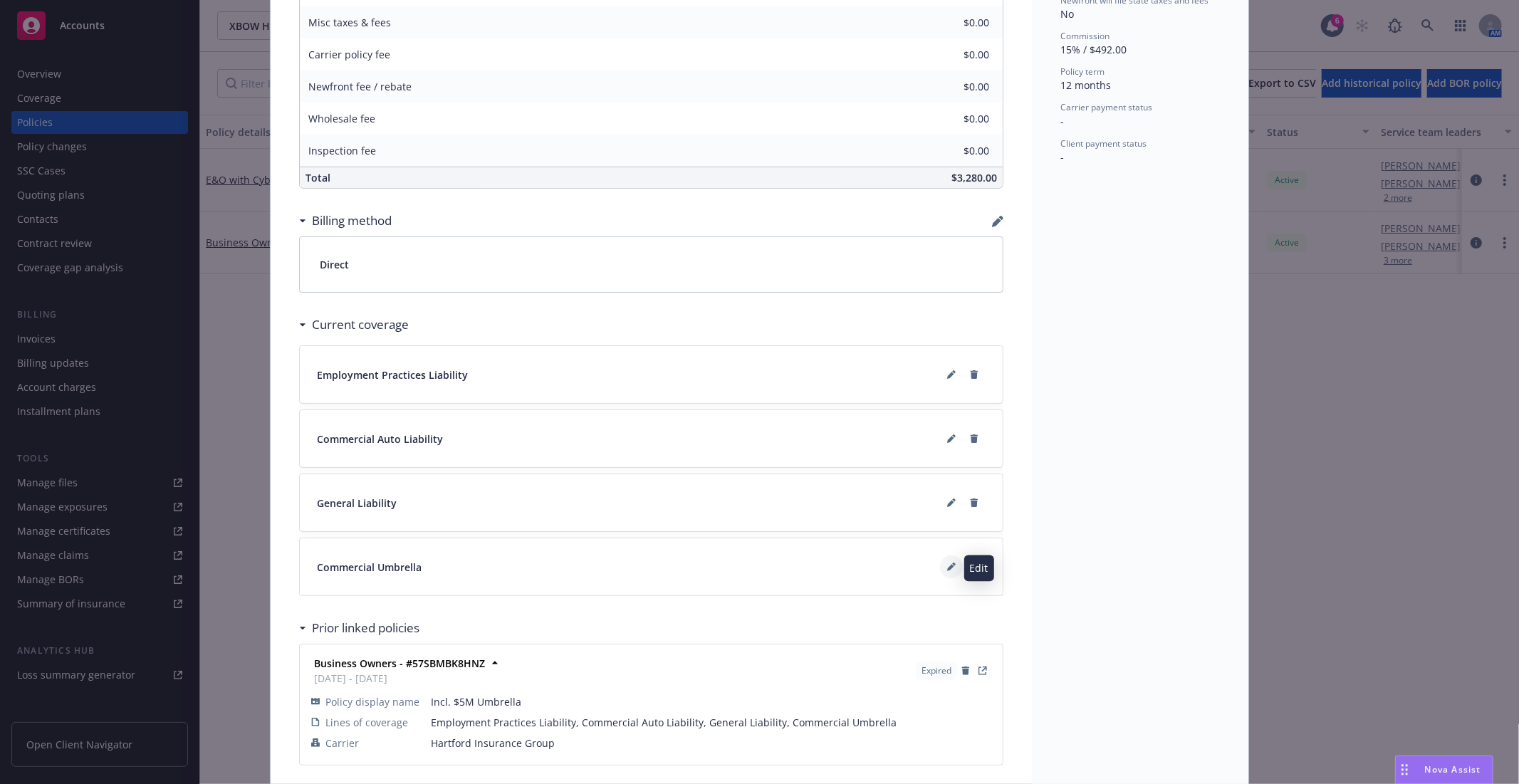
click at [950, 570] on button at bounding box center [951, 566] width 23 height 23
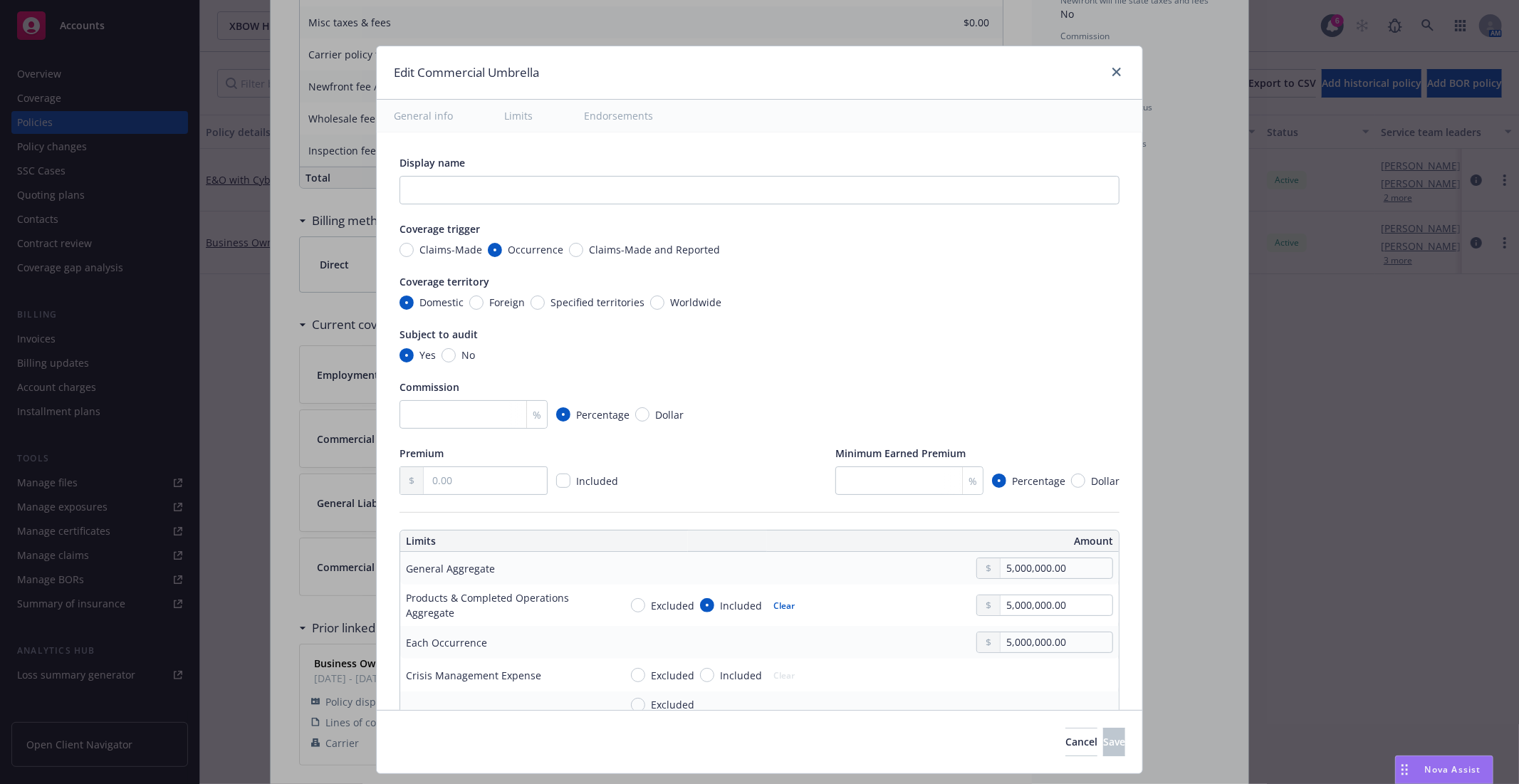
type textarea "x"
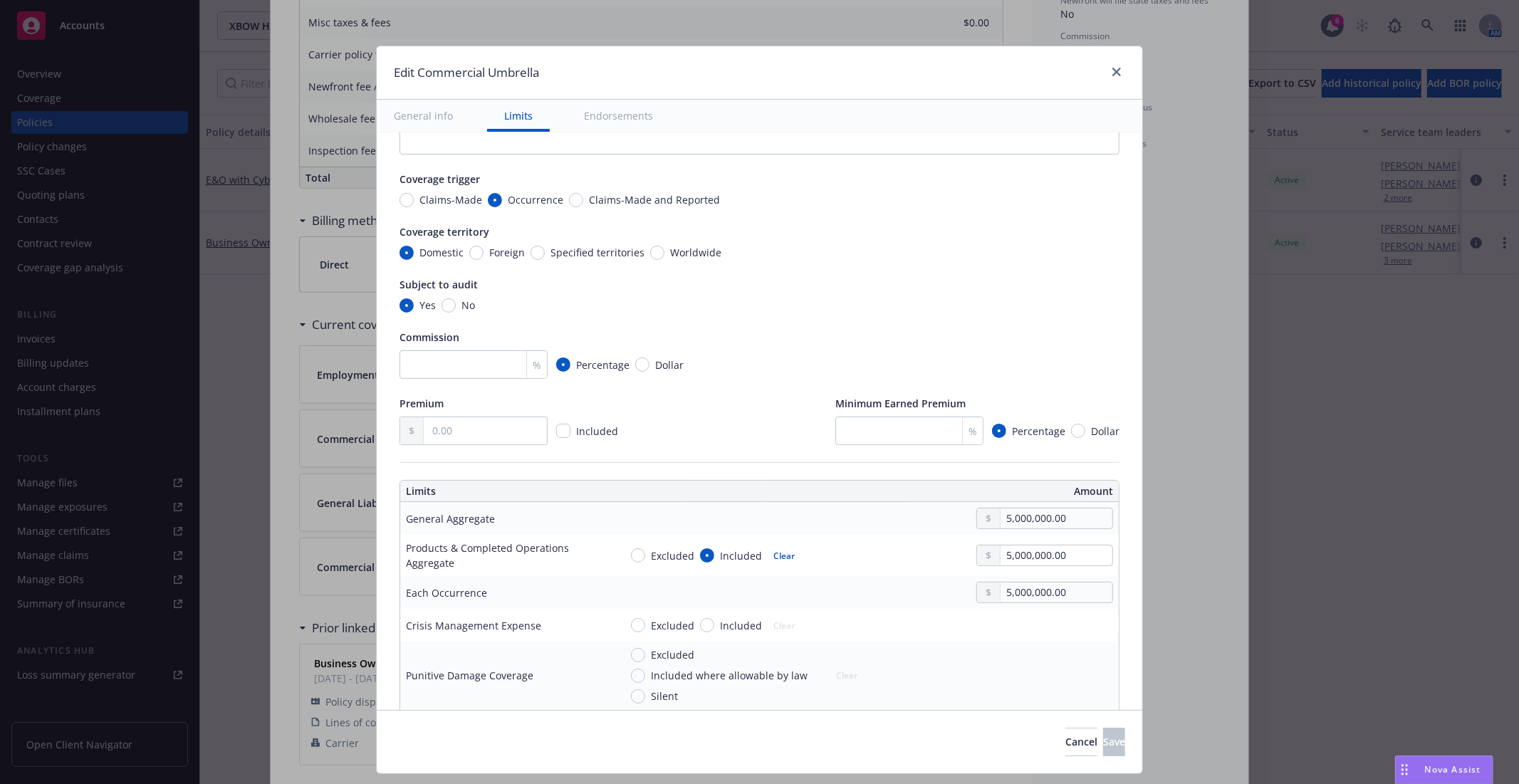
scroll to position [0, 0]
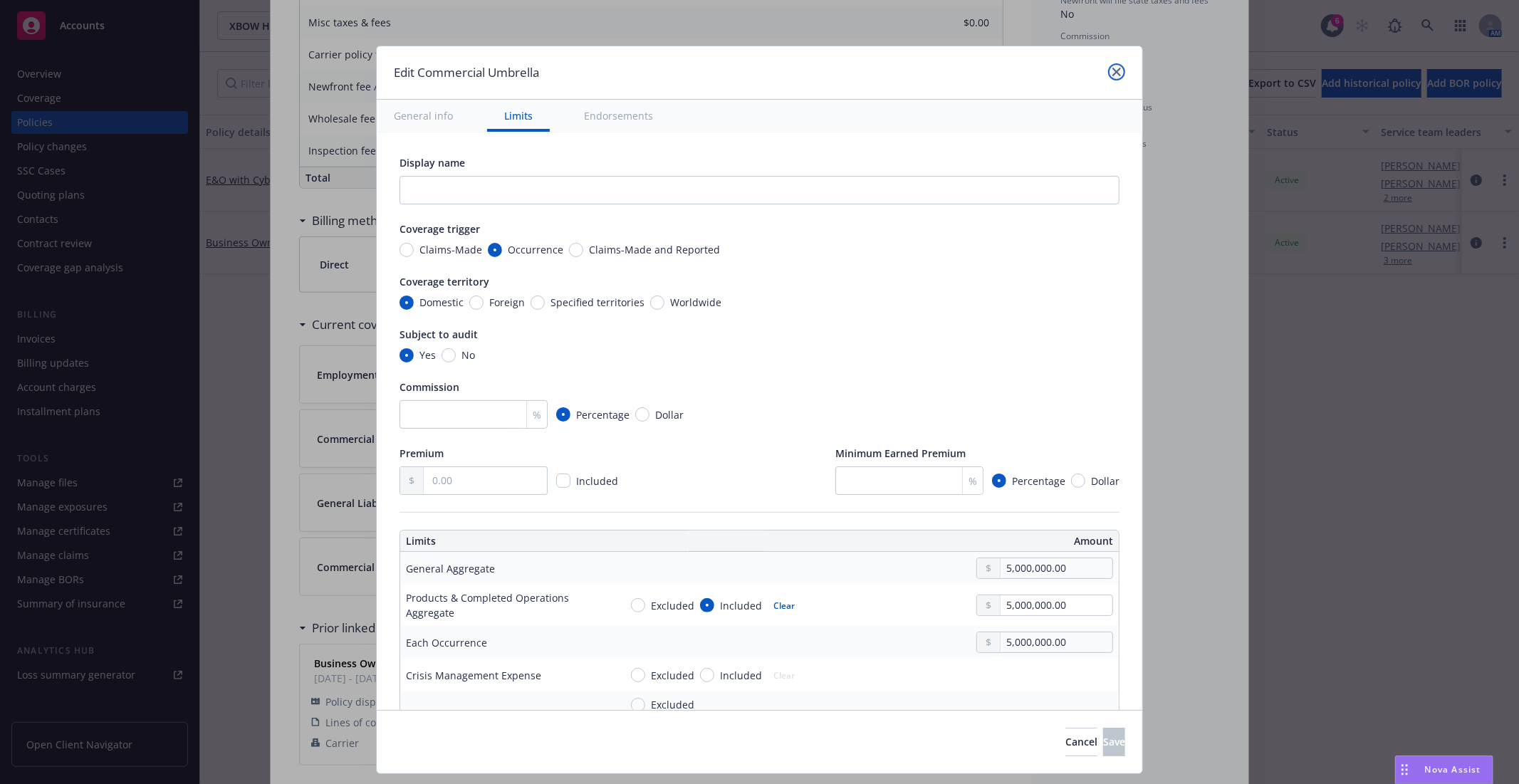
click at [1114, 71] on icon "close" at bounding box center [1116, 72] width 8 height 8
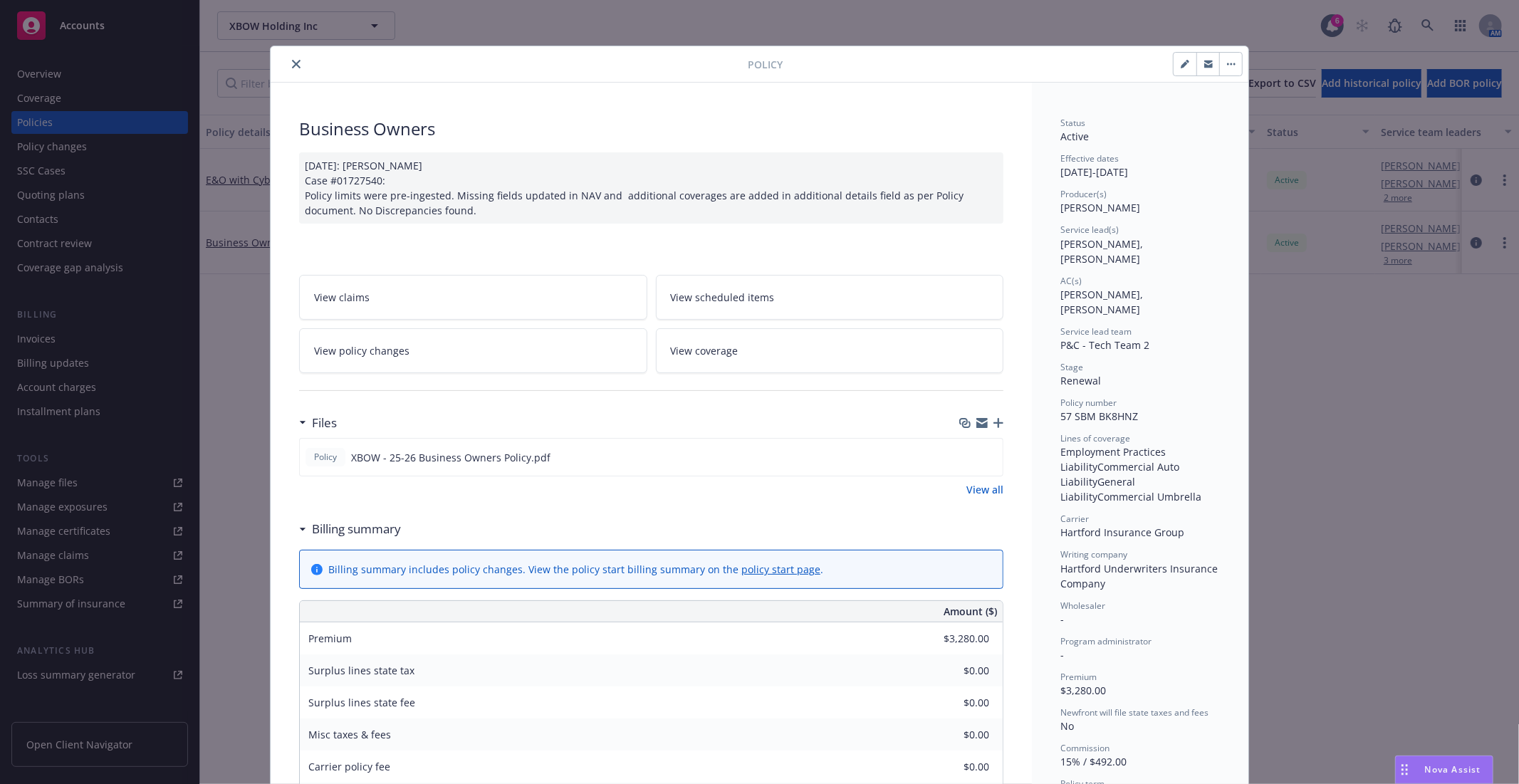
drag, startPoint x: 1055, startPoint y: 173, endPoint x: 1174, endPoint y: 171, distance: 119.0
click at [1174, 171] on div "Effective dates 08/26/2025 - 08/26/2026" at bounding box center [1140, 166] width 160 height 27
click at [292, 64] on icon "close" at bounding box center [296, 64] width 8 height 8
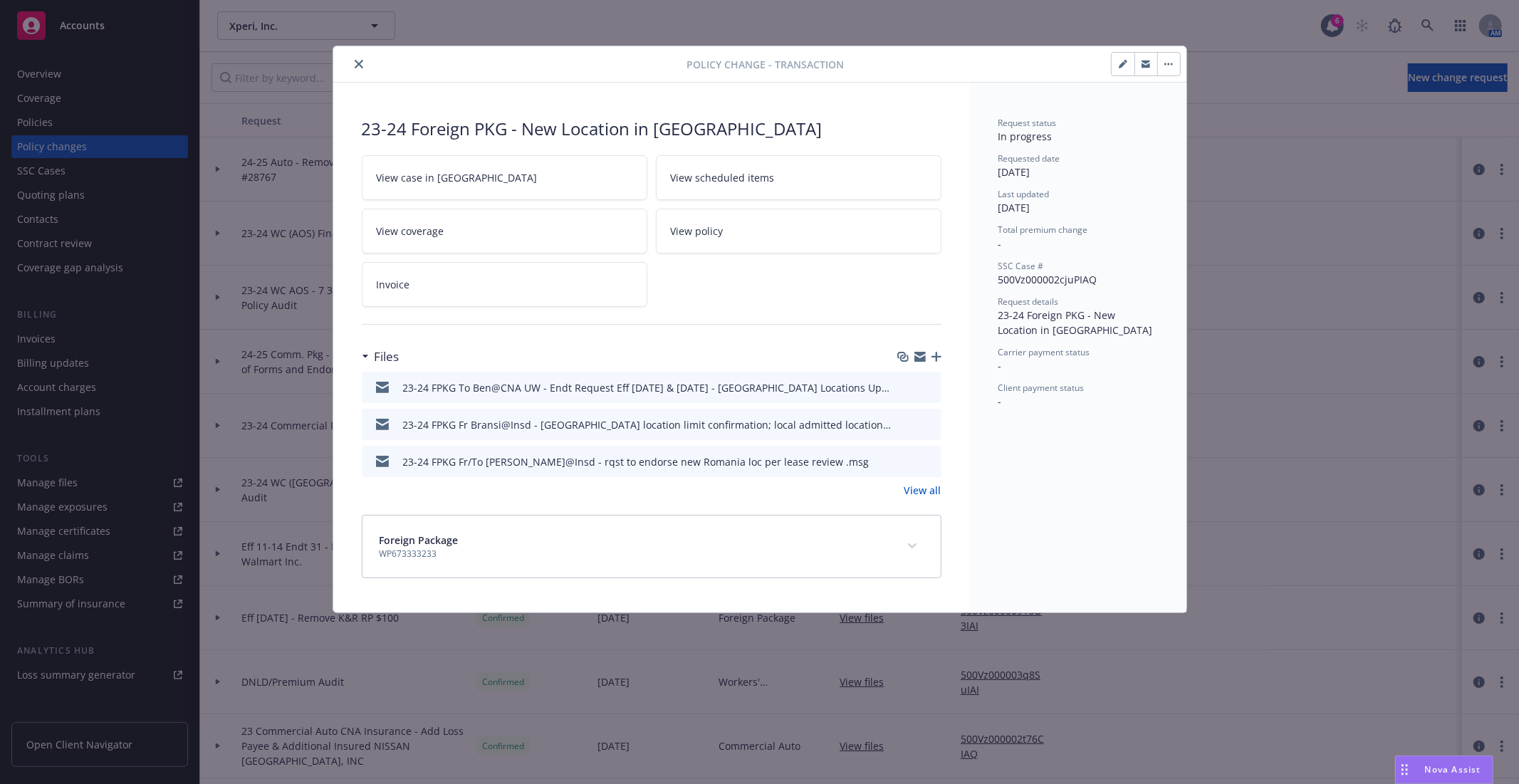
click at [440, 179] on span "View case in [GEOGRAPHIC_DATA]" at bounding box center [457, 177] width 161 height 15
click at [357, 65] on icon "close" at bounding box center [359, 64] width 8 height 8
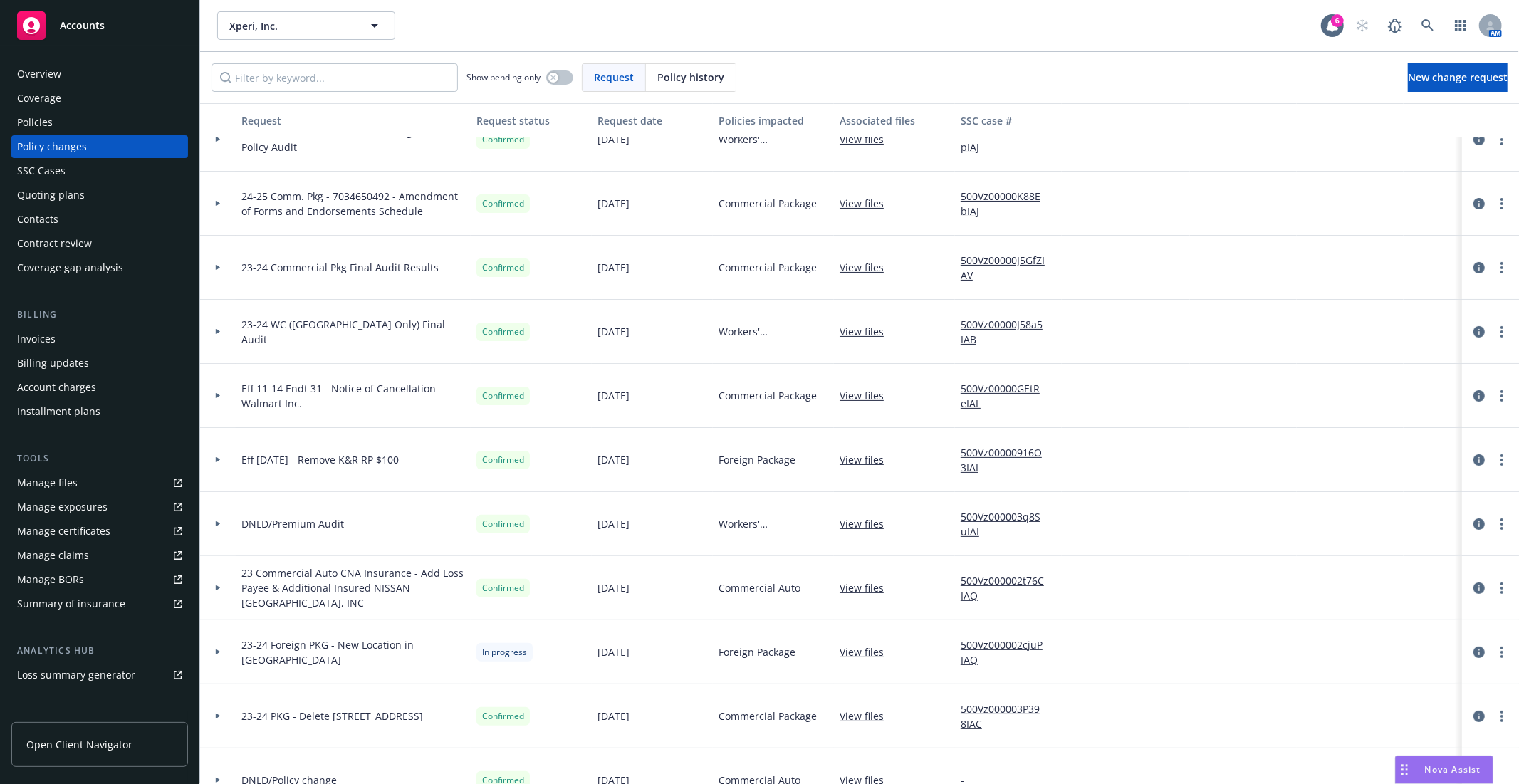
scroll to position [237, 0]
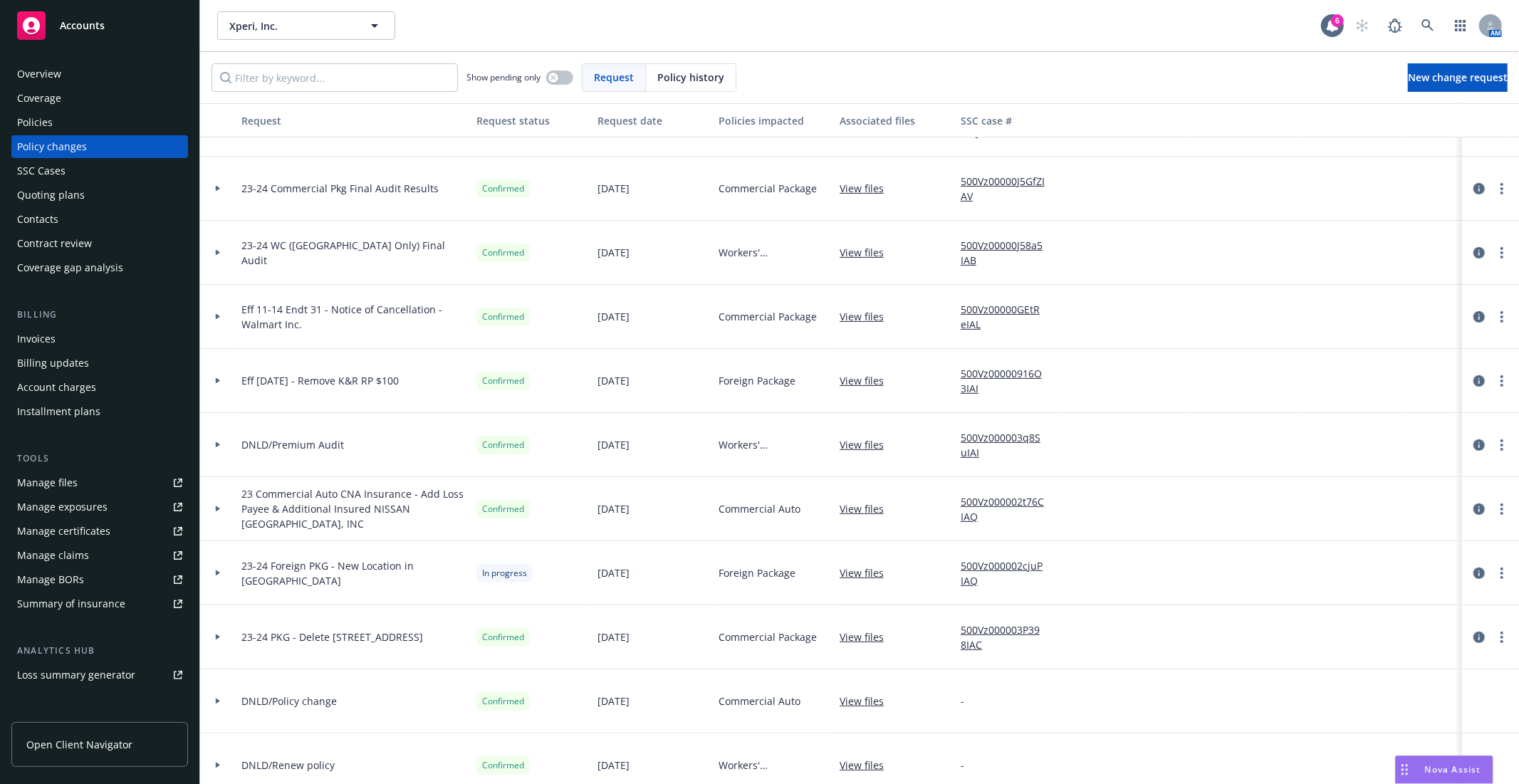
click at [219, 573] on icon at bounding box center [218, 573] width 6 height 5
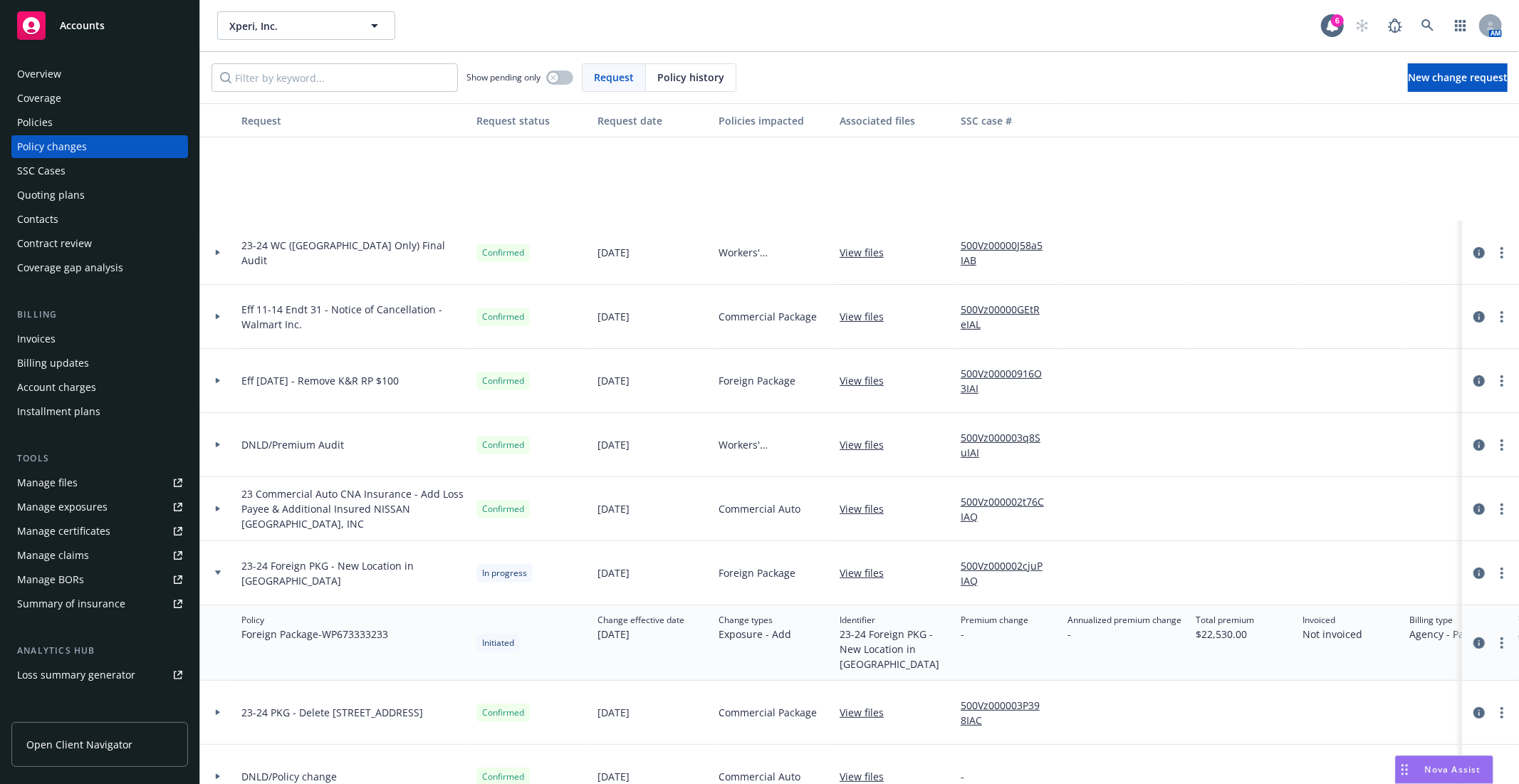
scroll to position [553, 0]
